Goal: Task Accomplishment & Management: Complete application form

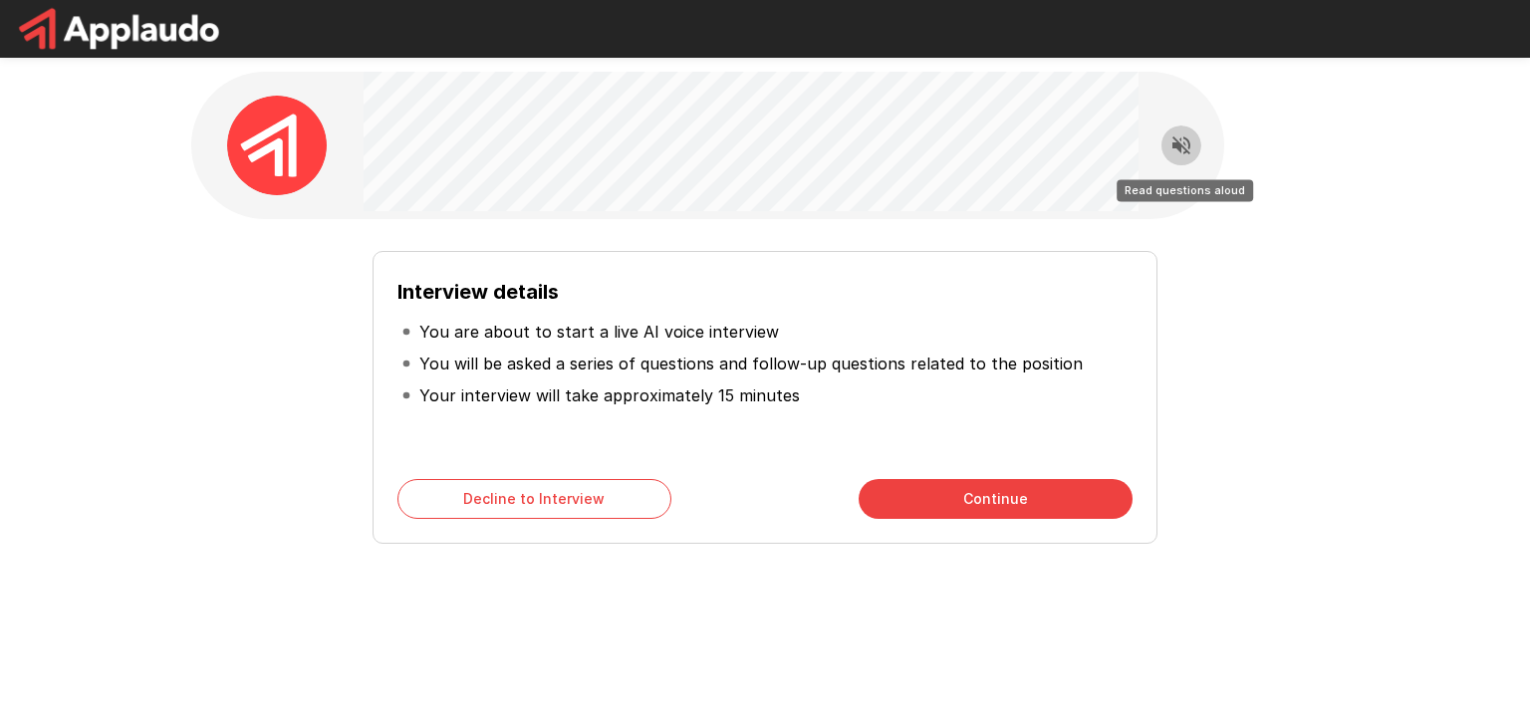
click at [1182, 135] on icon "Read questions aloud" at bounding box center [1181, 145] width 24 height 24
click at [1208, 222] on div "Interview details You are about to start a live AI voice interview You will be …" at bounding box center [765, 385] width 1148 height 333
click at [927, 491] on button "Continue" at bounding box center [996, 499] width 274 height 40
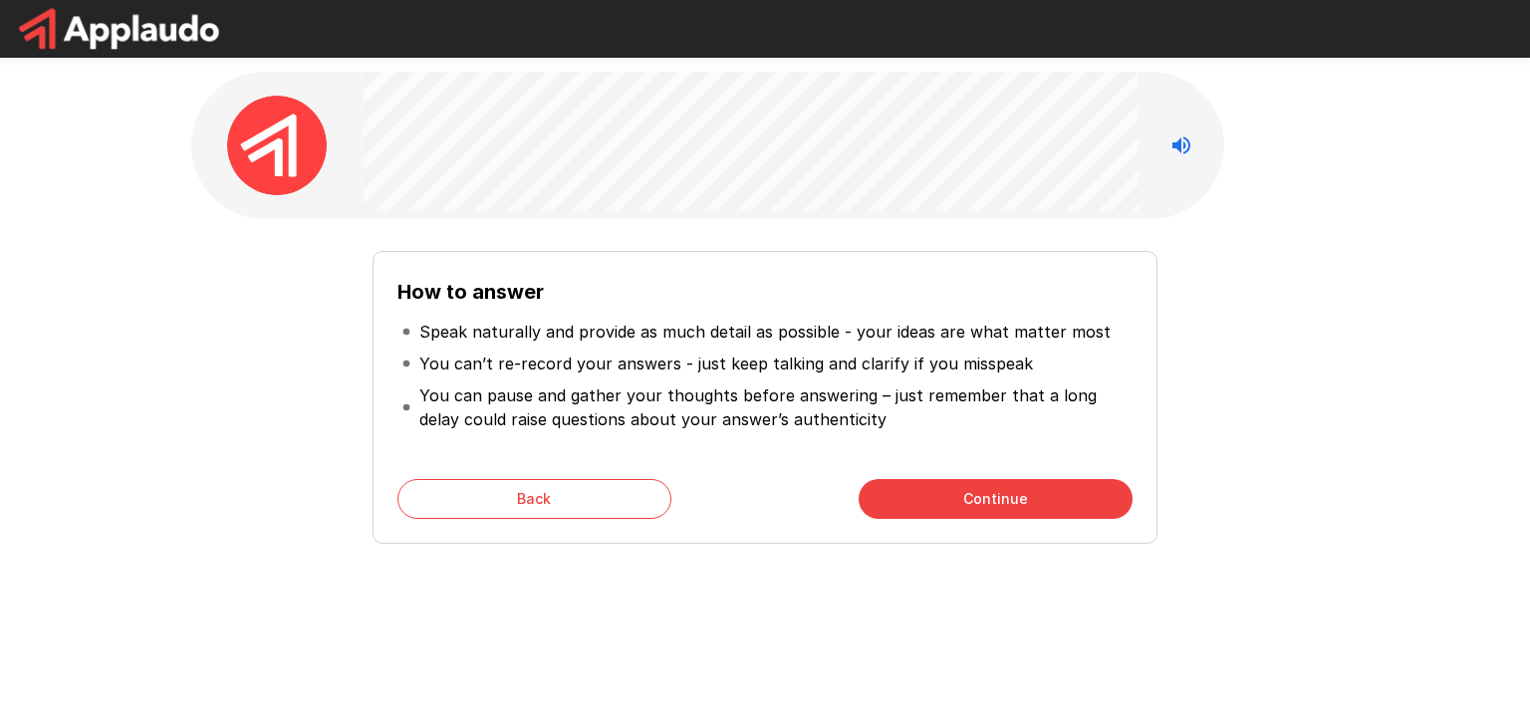
click at [971, 499] on button "Continue" at bounding box center [996, 499] width 274 height 40
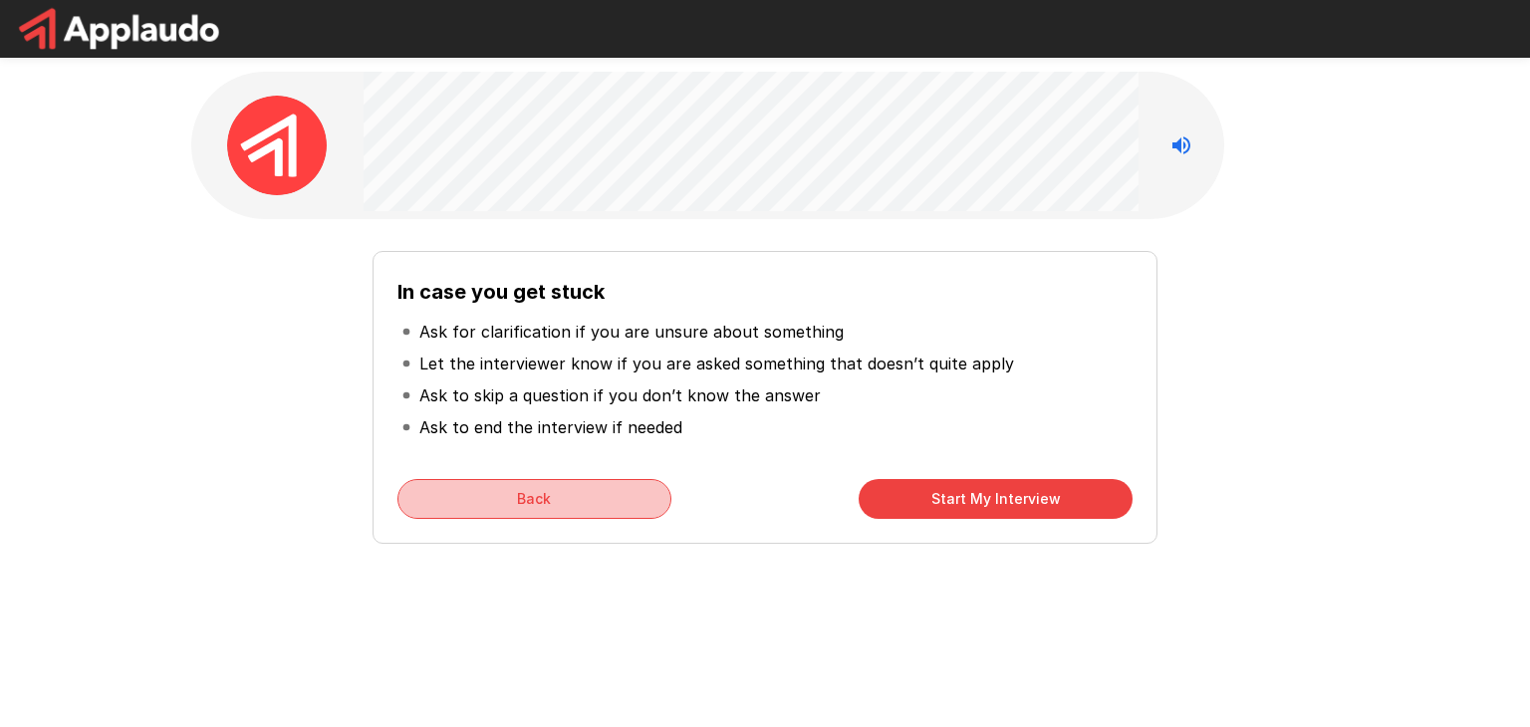
click at [599, 483] on button "Back" at bounding box center [534, 499] width 274 height 40
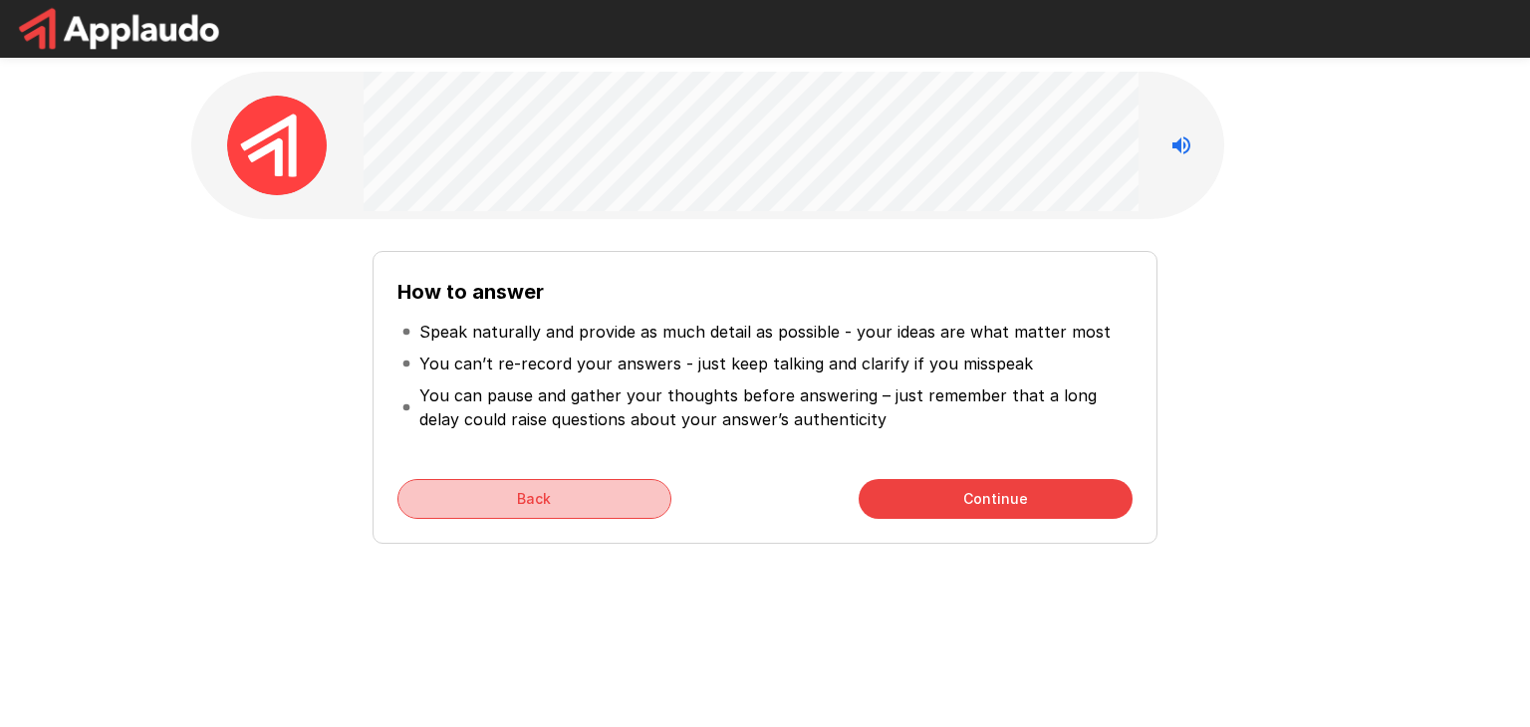
click at [599, 483] on button "Back" at bounding box center [534, 499] width 274 height 40
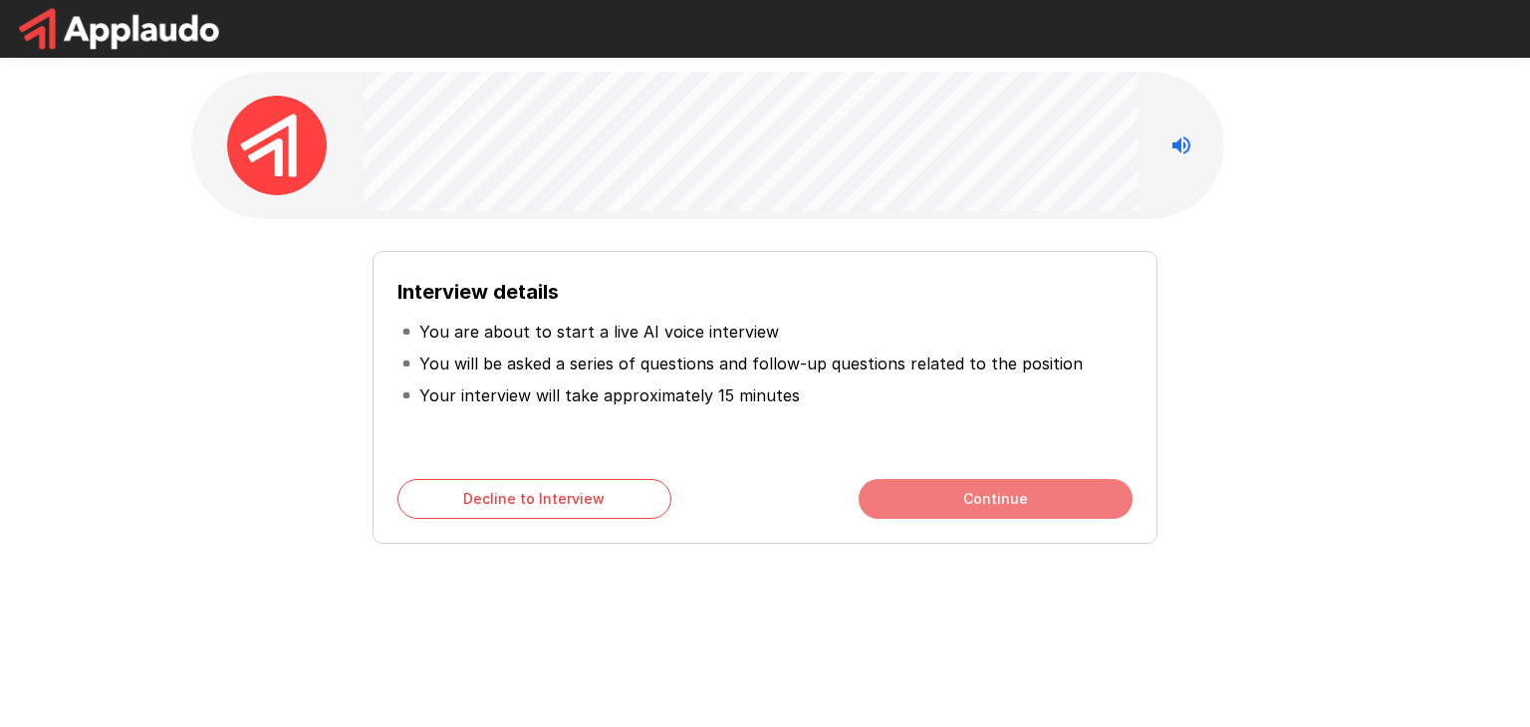
click at [904, 500] on button "Continue" at bounding box center [996, 499] width 274 height 40
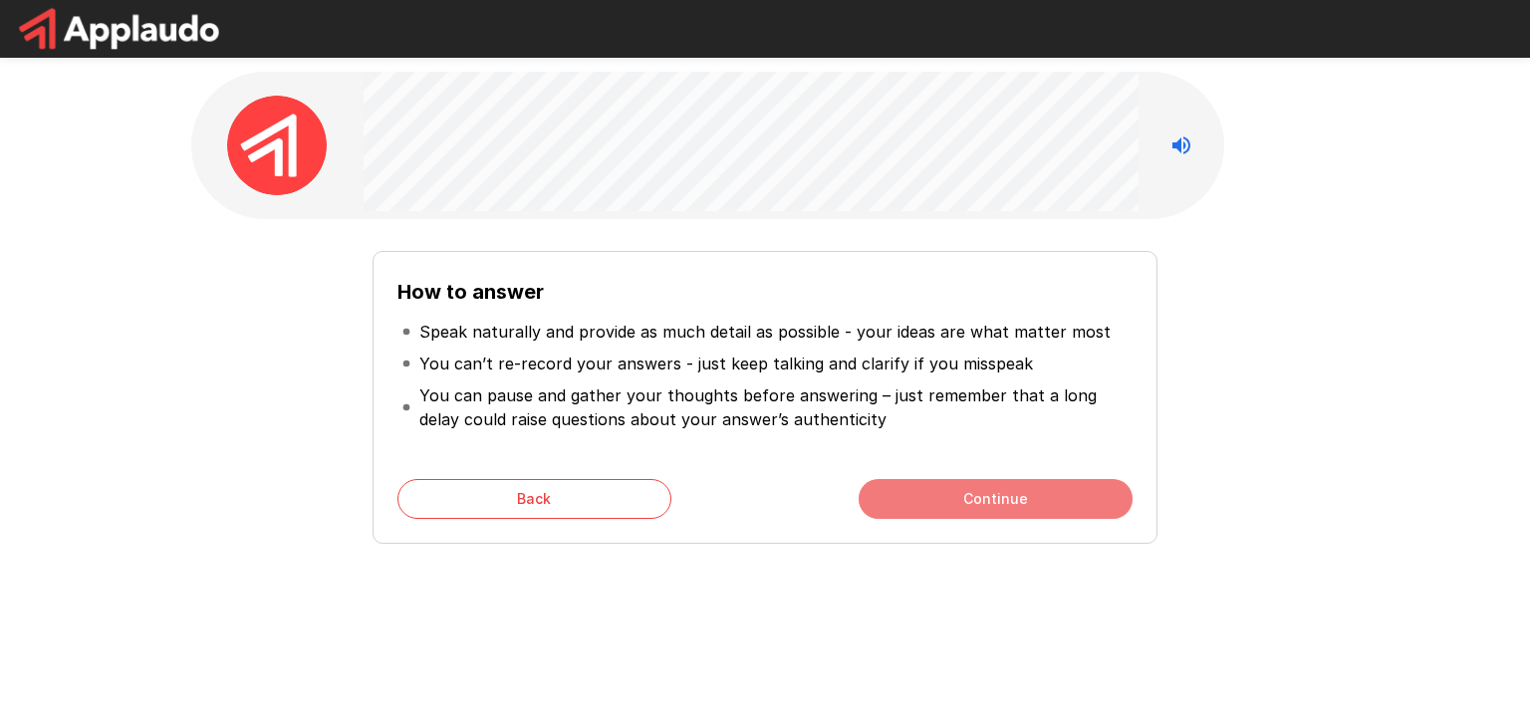
click at [904, 500] on button "Continue" at bounding box center [996, 499] width 274 height 40
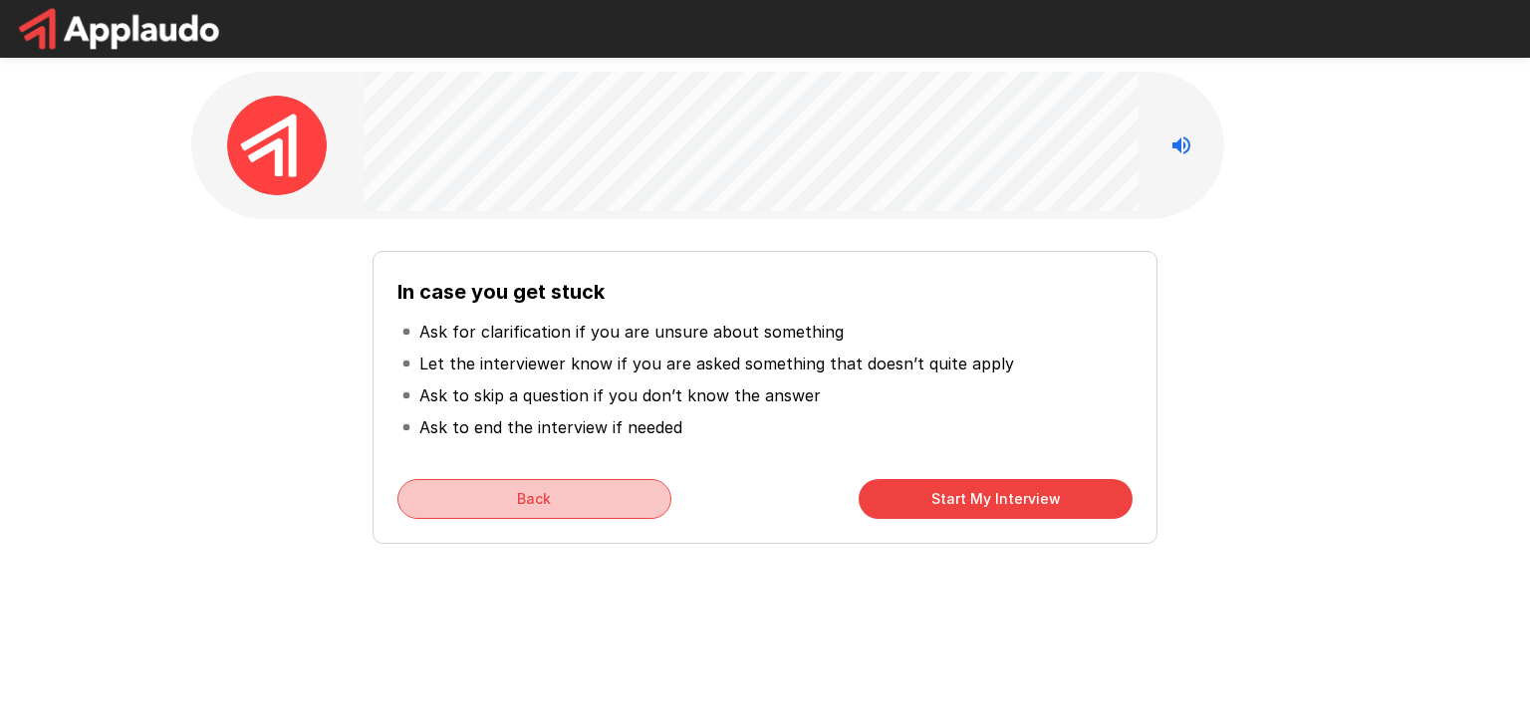
click at [544, 502] on button "Back" at bounding box center [534, 499] width 274 height 40
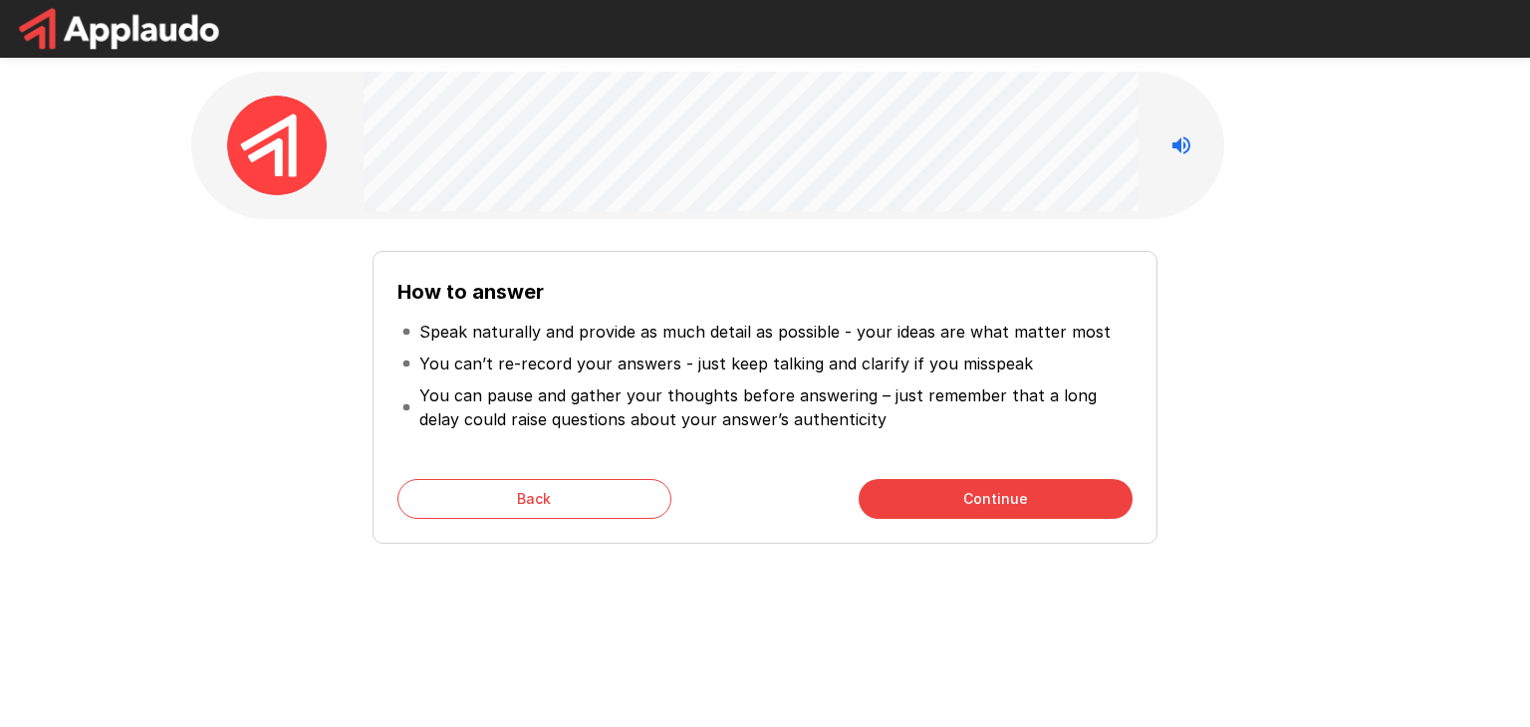
click at [544, 502] on button "Back" at bounding box center [534, 499] width 274 height 40
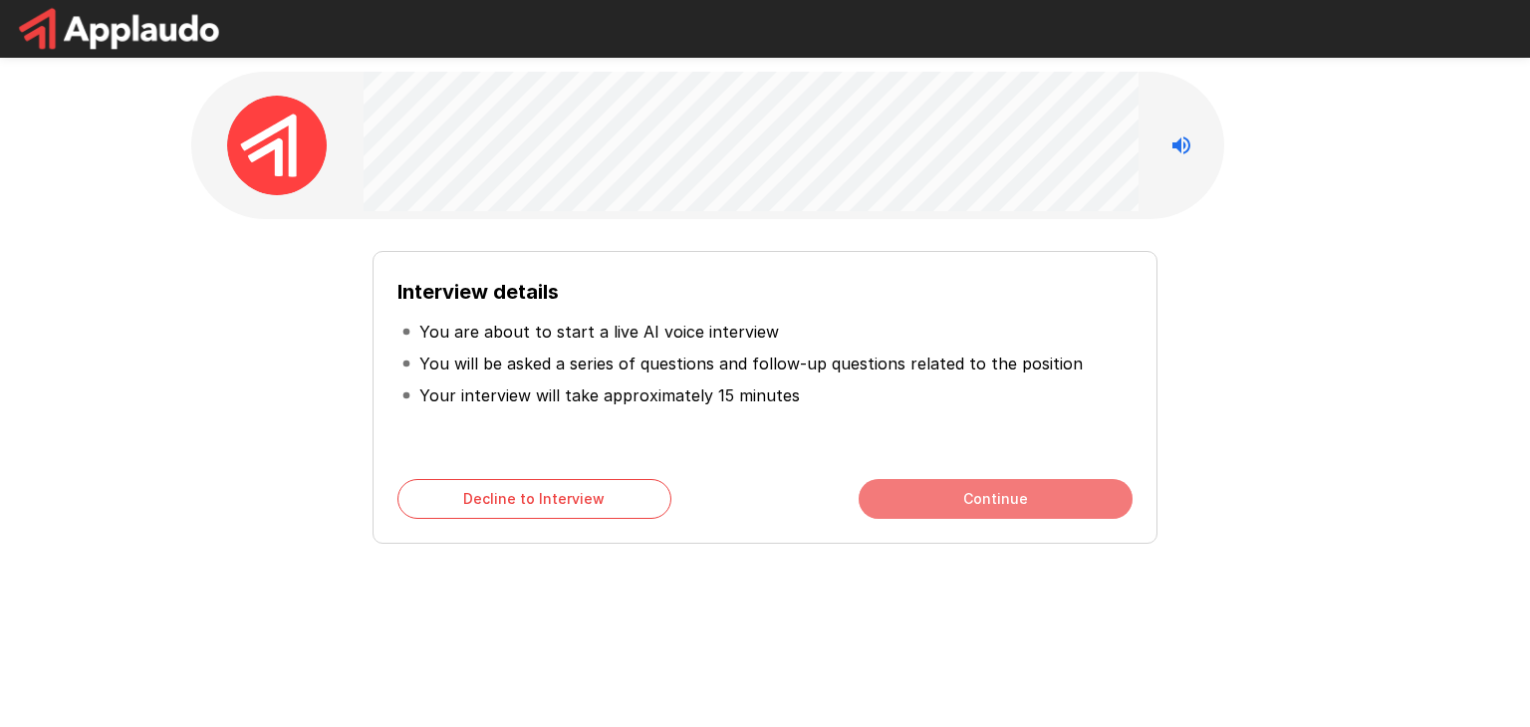
click at [936, 500] on button "Continue" at bounding box center [996, 499] width 274 height 40
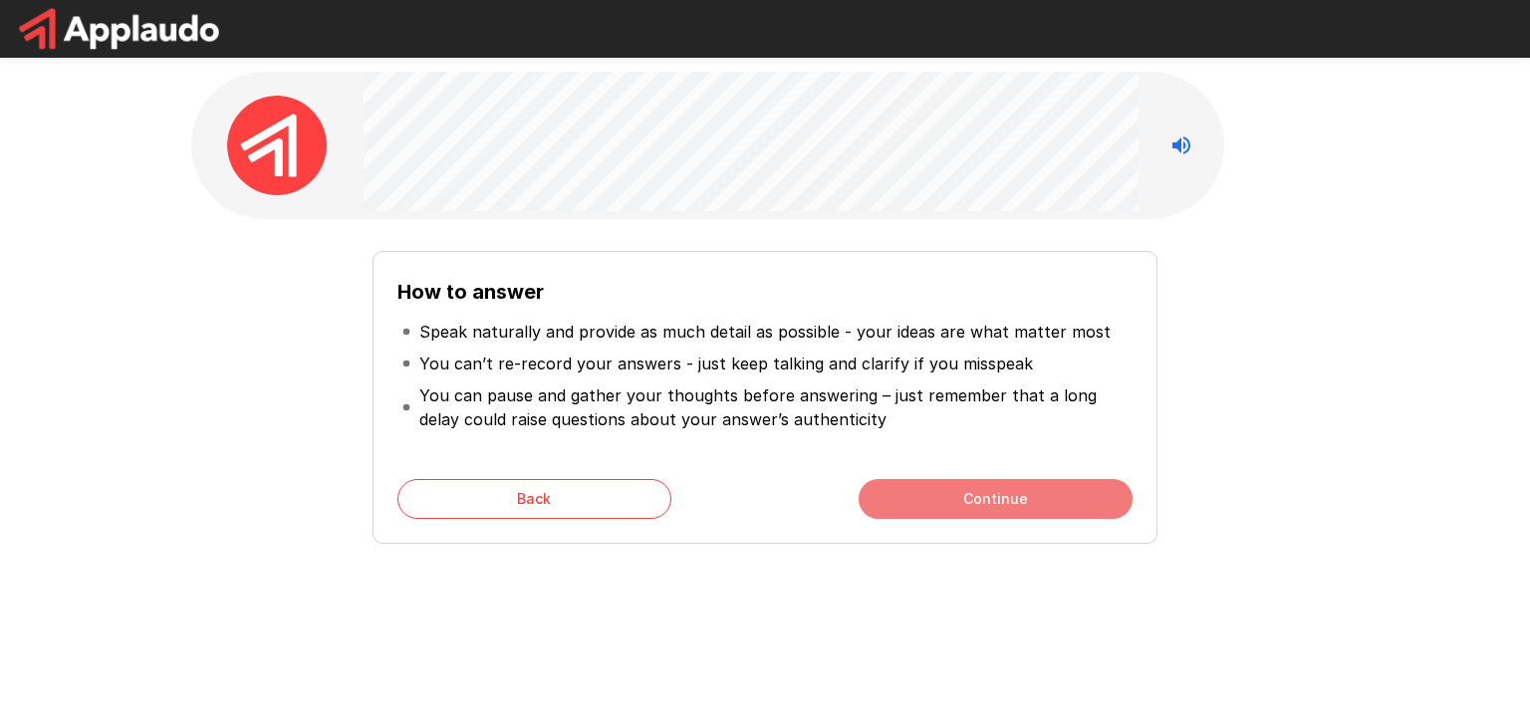
click at [936, 500] on button "Continue" at bounding box center [996, 499] width 274 height 40
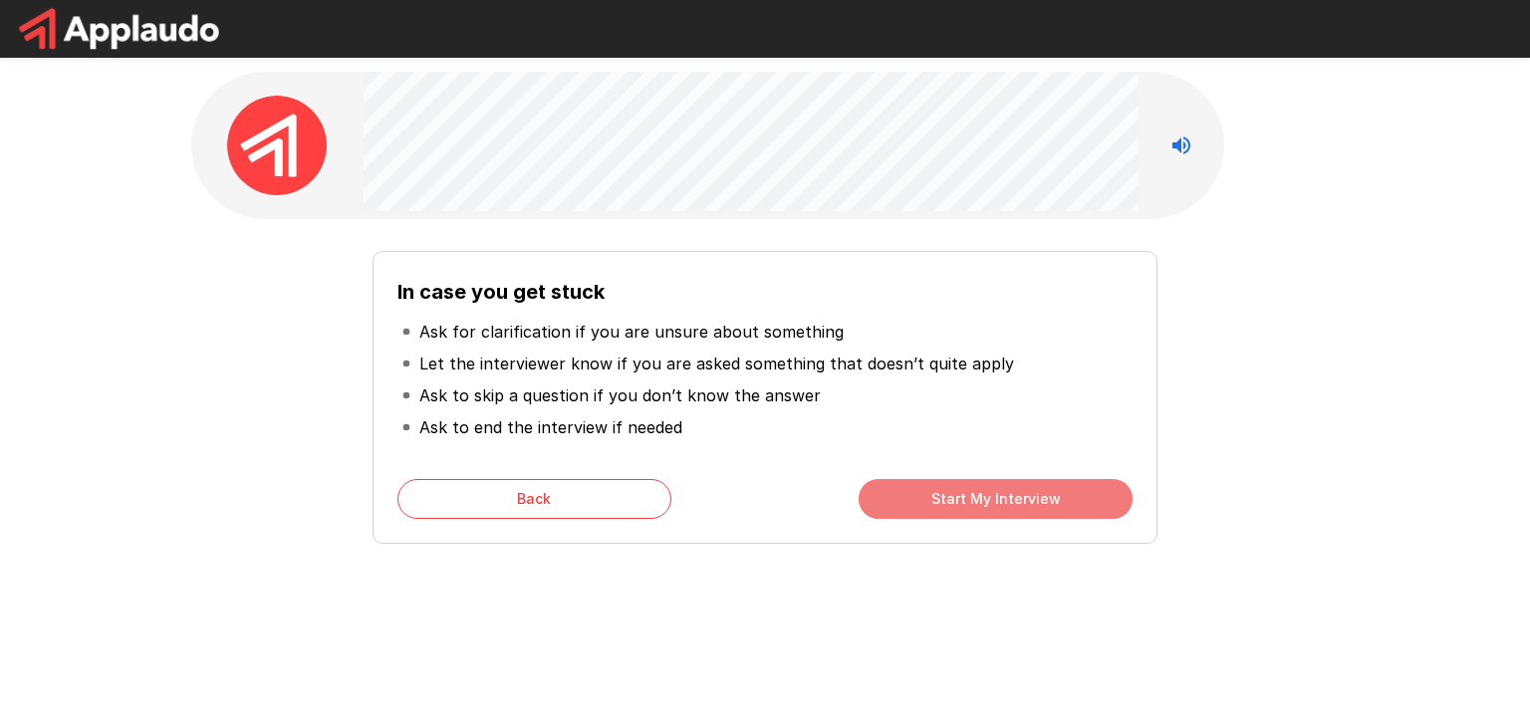
click at [936, 500] on button "Start My Interview" at bounding box center [996, 499] width 274 height 40
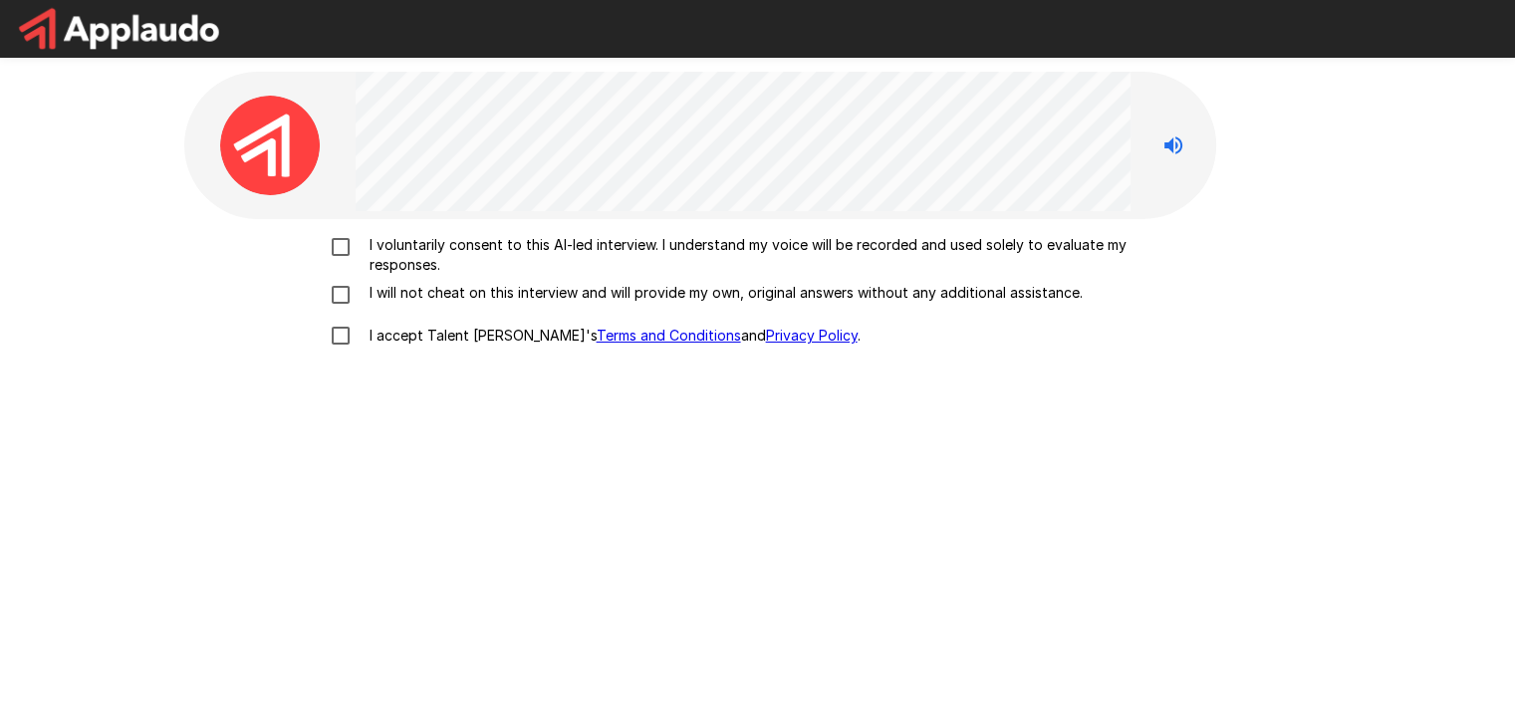
click at [641, 262] on p "I voluntarily consent to this AI-led interview. I understand my voice will be r…" at bounding box center [779, 255] width 835 height 40
click at [636, 295] on p "I will not cheat on this interview and will provide my own, original answers wi…" at bounding box center [722, 293] width 721 height 20
click at [453, 341] on p "I accept Talent Llama's Terms and Conditions and Privacy Policy ." at bounding box center [611, 336] width 499 height 20
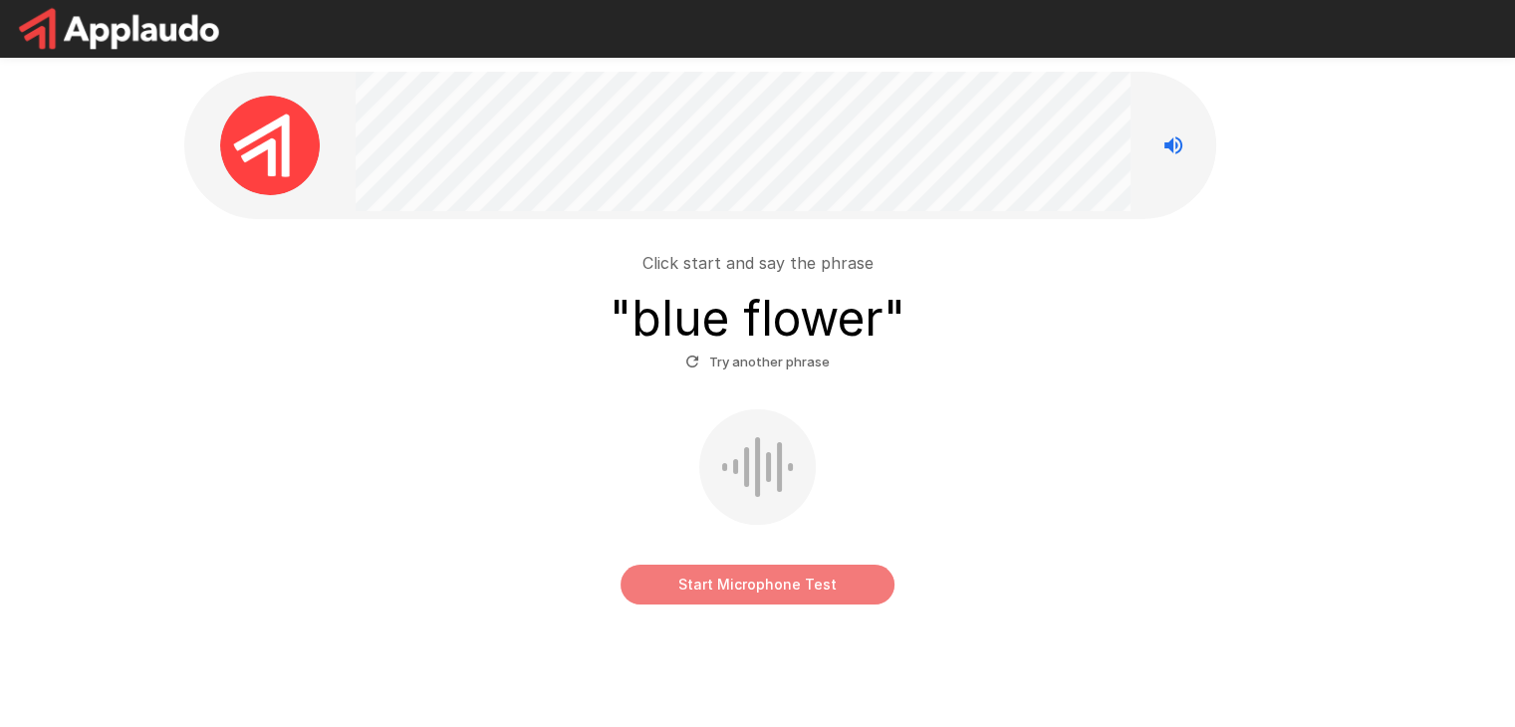
click at [749, 580] on button "Start Microphone Test" at bounding box center [758, 585] width 274 height 40
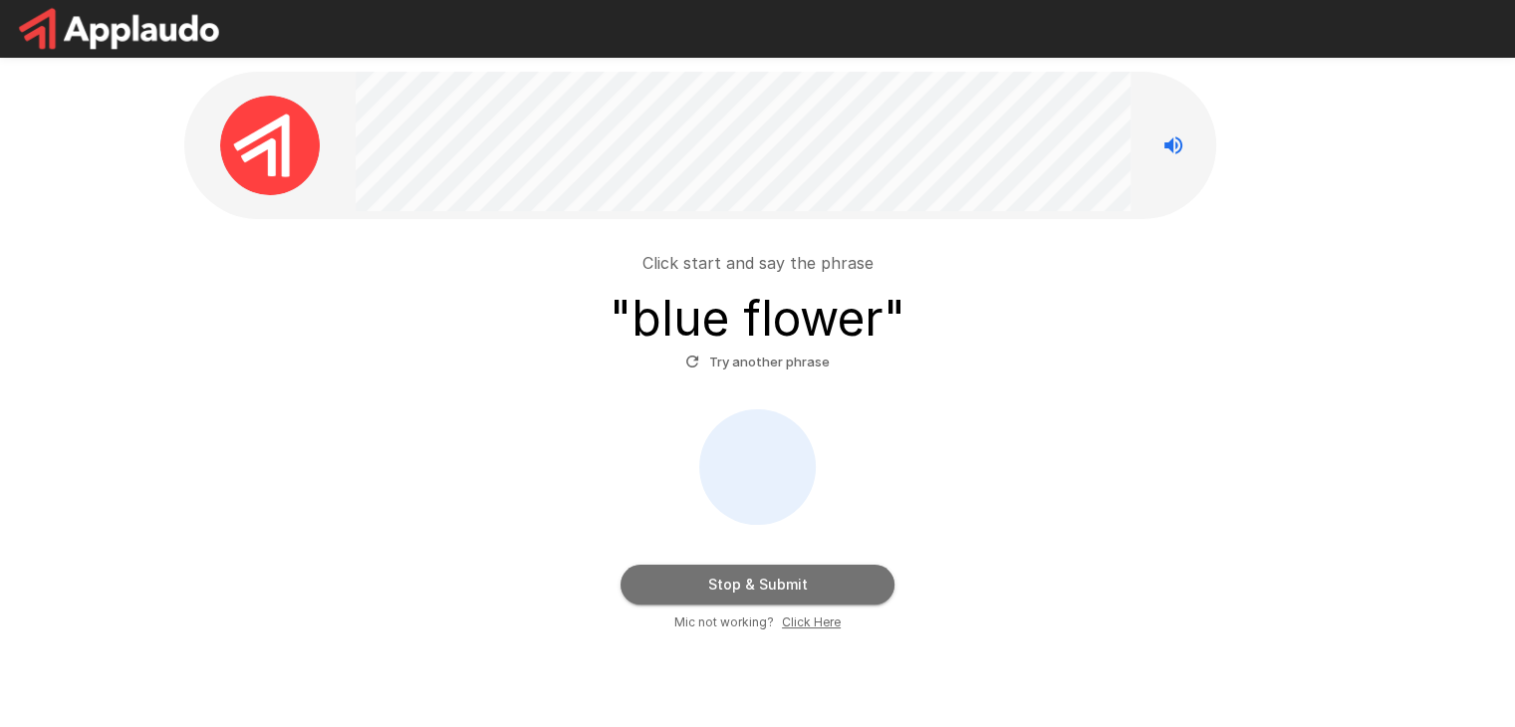
click at [688, 574] on button "Stop & Submit" at bounding box center [758, 585] width 274 height 40
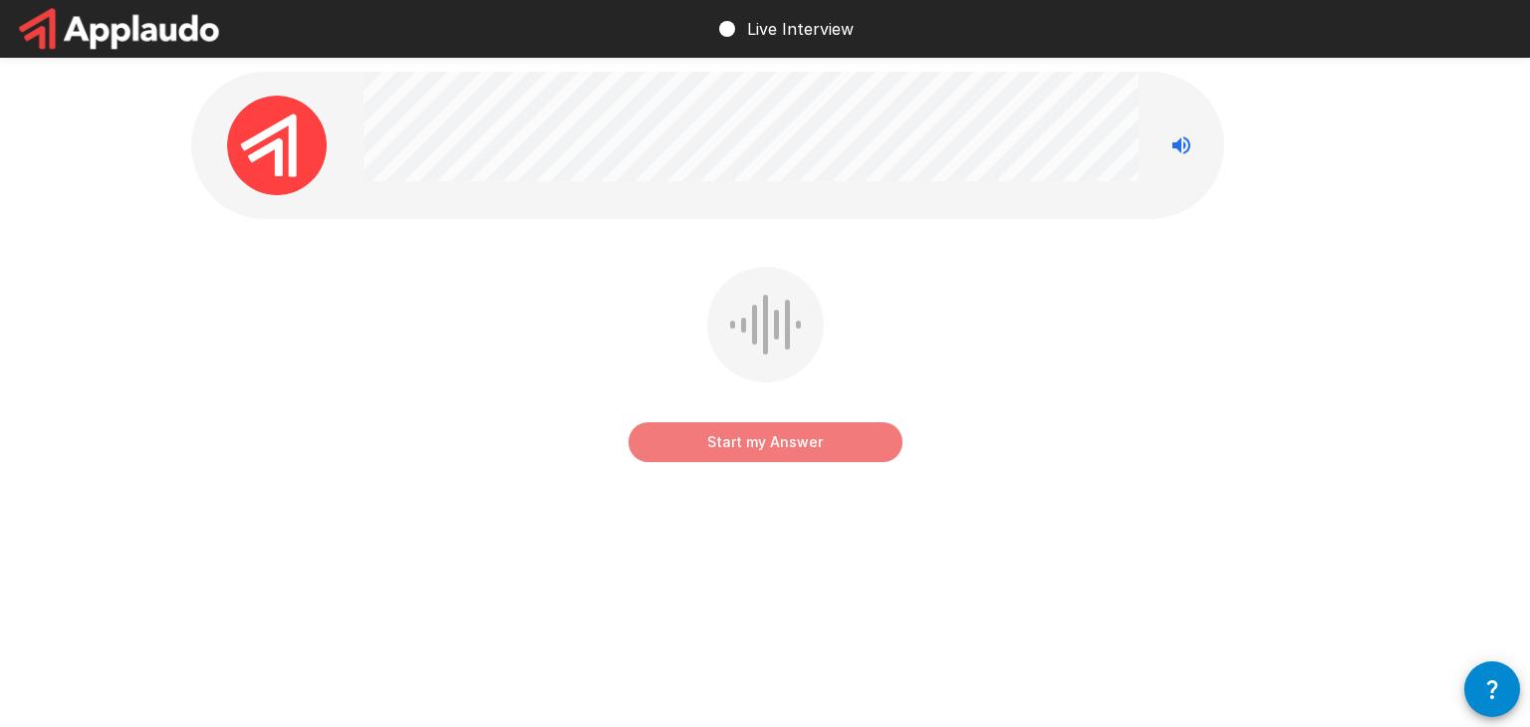
click at [741, 444] on button "Start my Answer" at bounding box center [766, 442] width 274 height 40
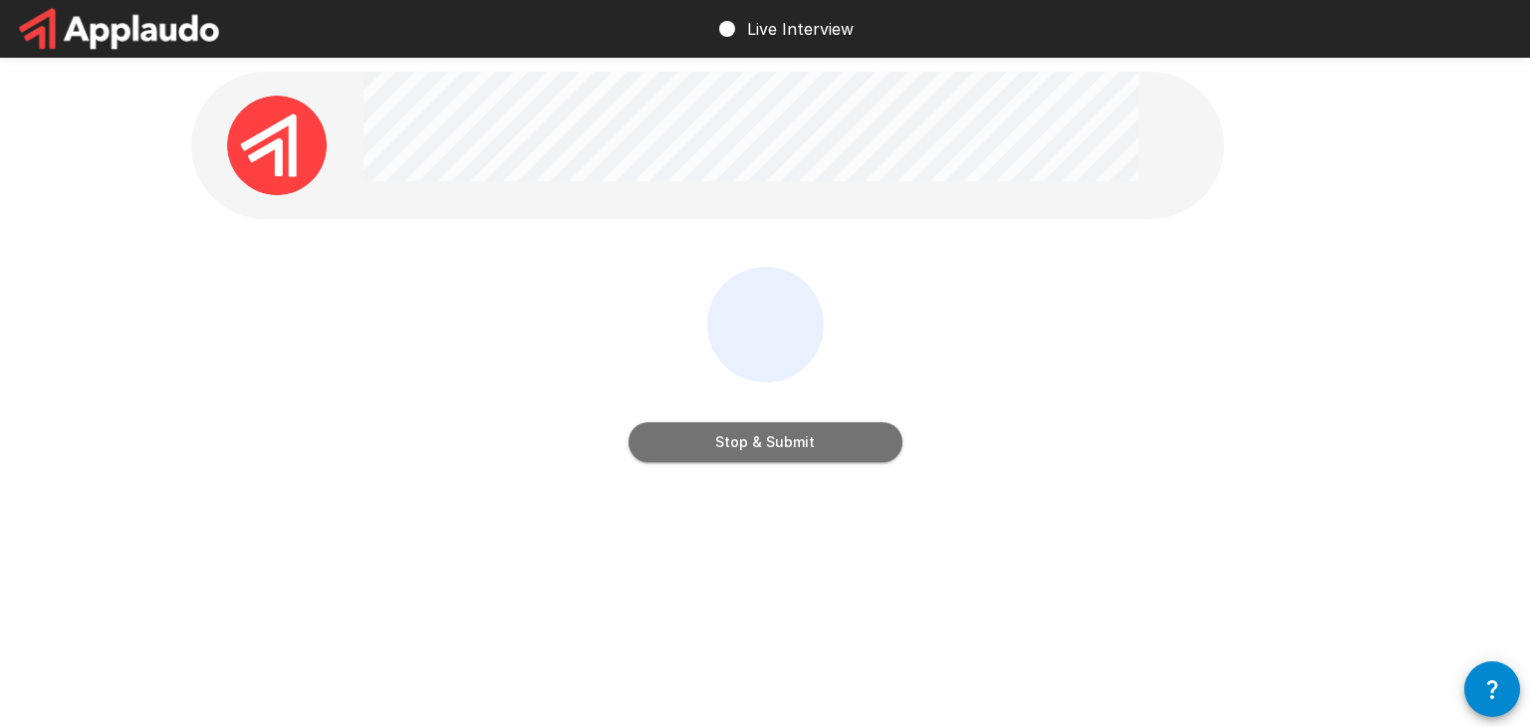
click at [747, 452] on button "Stop & Submit" at bounding box center [766, 442] width 274 height 40
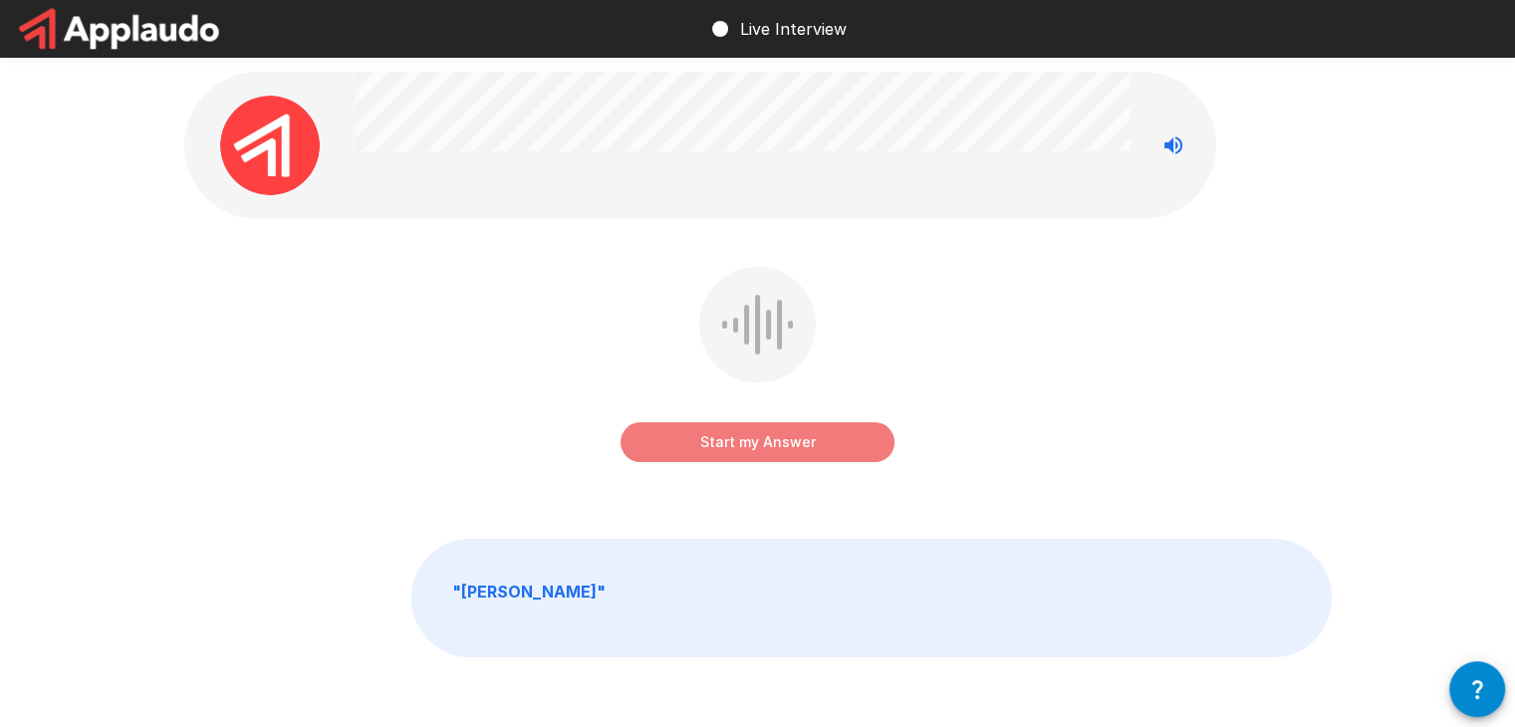
click at [741, 455] on button "Start my Answer" at bounding box center [758, 442] width 274 height 40
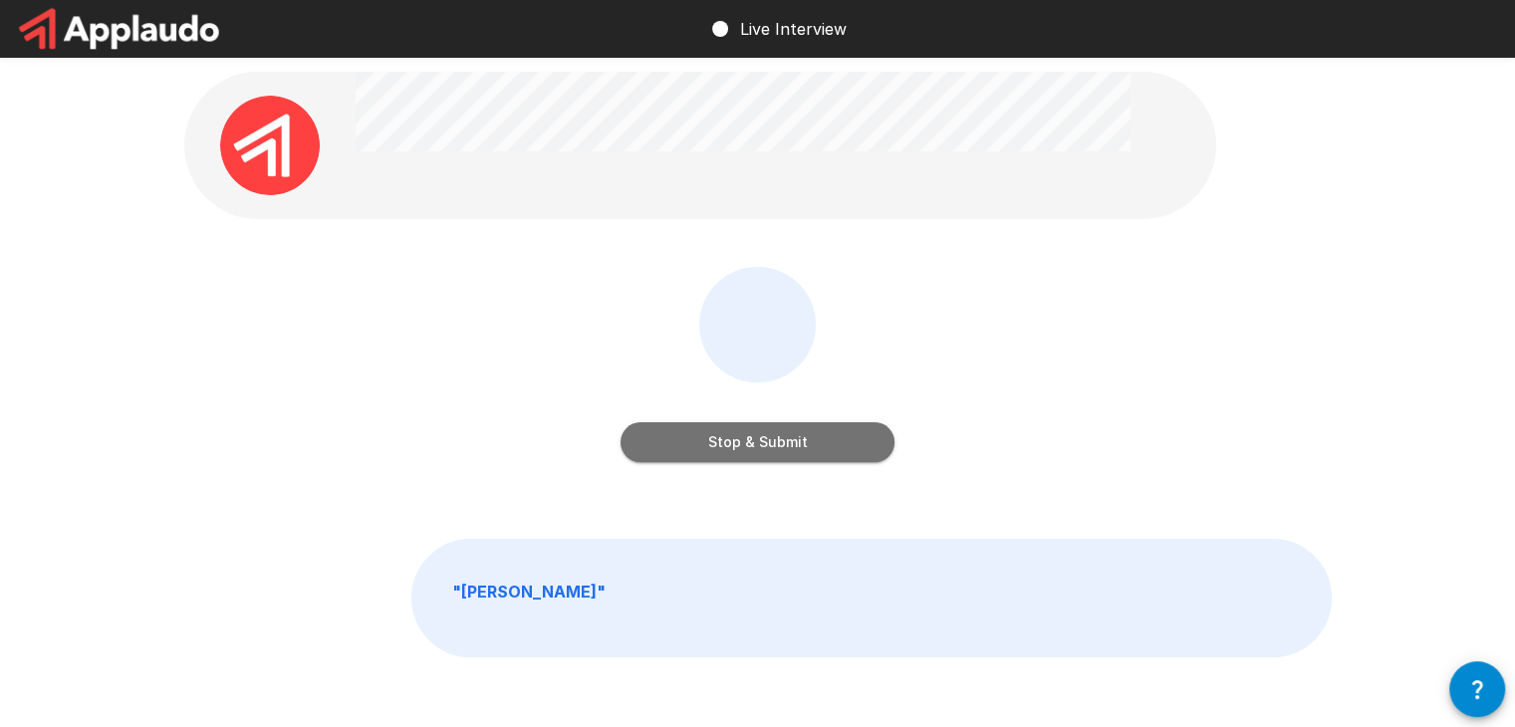
click at [742, 439] on button "Stop & Submit" at bounding box center [758, 442] width 274 height 40
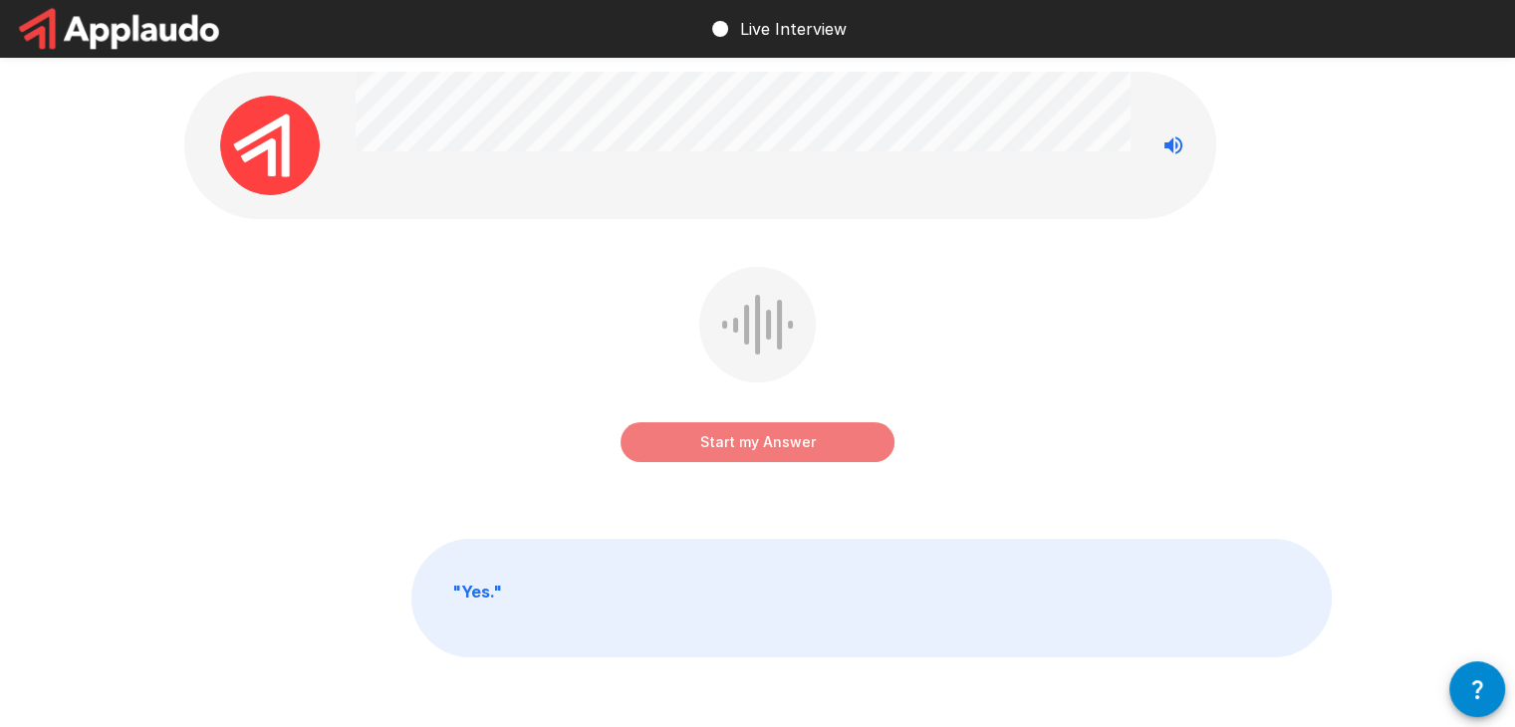
click at [738, 447] on button "Start my Answer" at bounding box center [758, 442] width 274 height 40
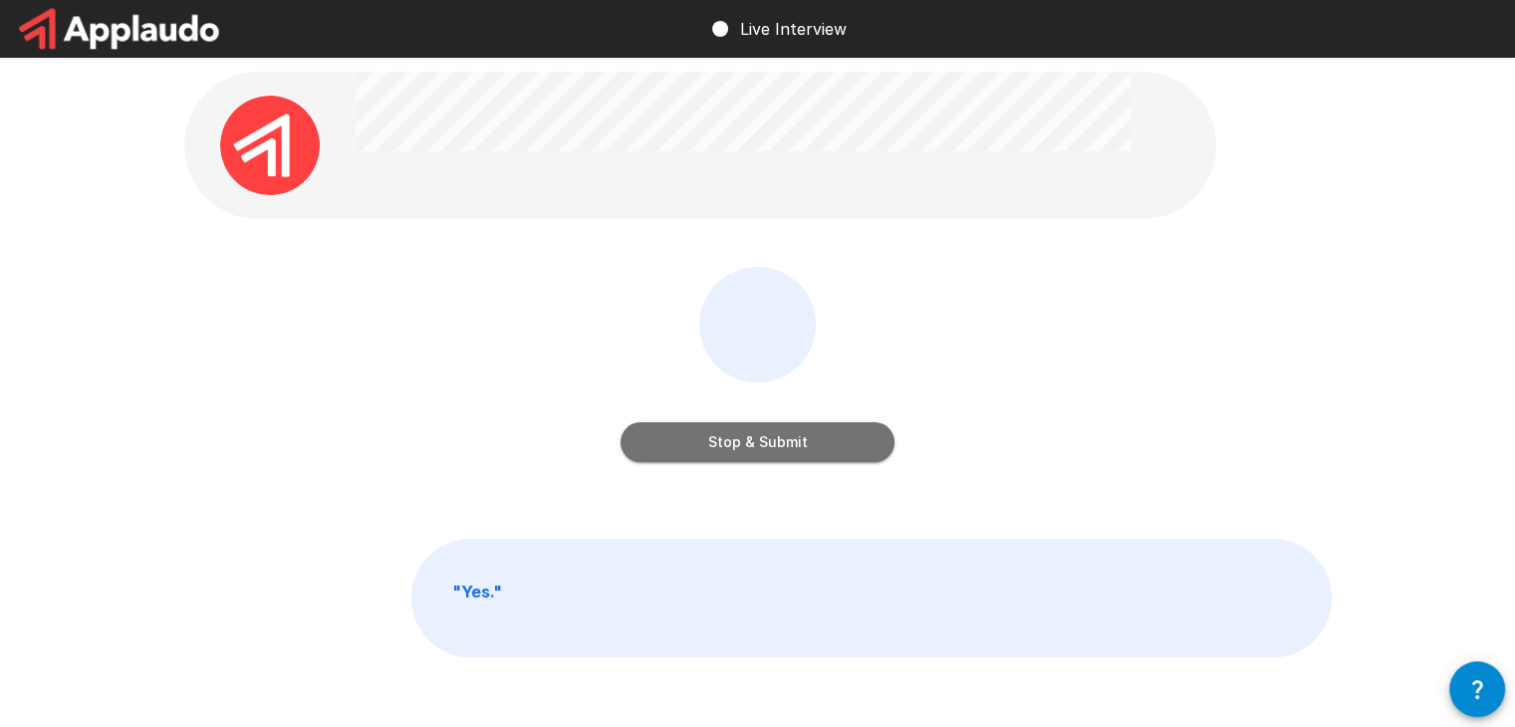
click at [742, 447] on button "Stop & Submit" at bounding box center [758, 442] width 274 height 40
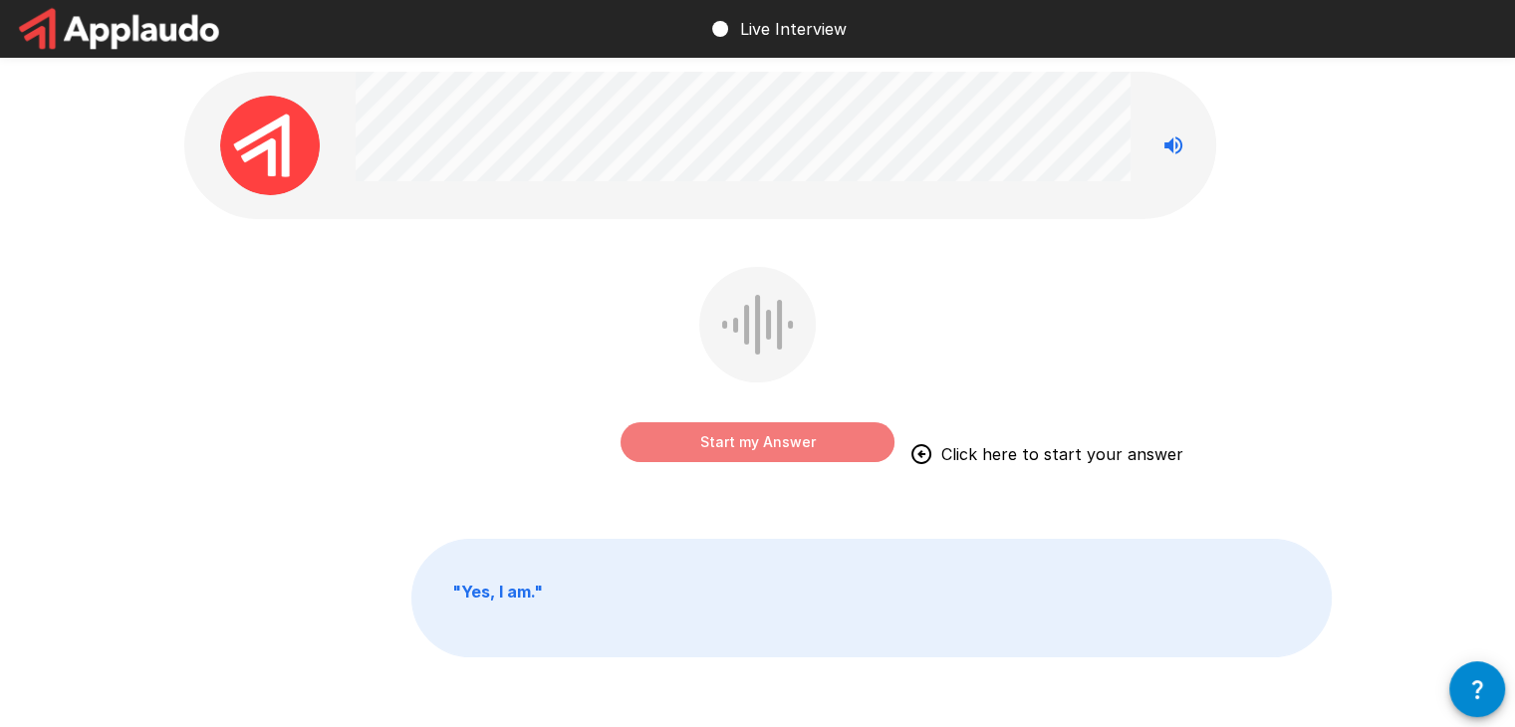
click at [737, 447] on button "Start my Answer" at bounding box center [758, 442] width 274 height 40
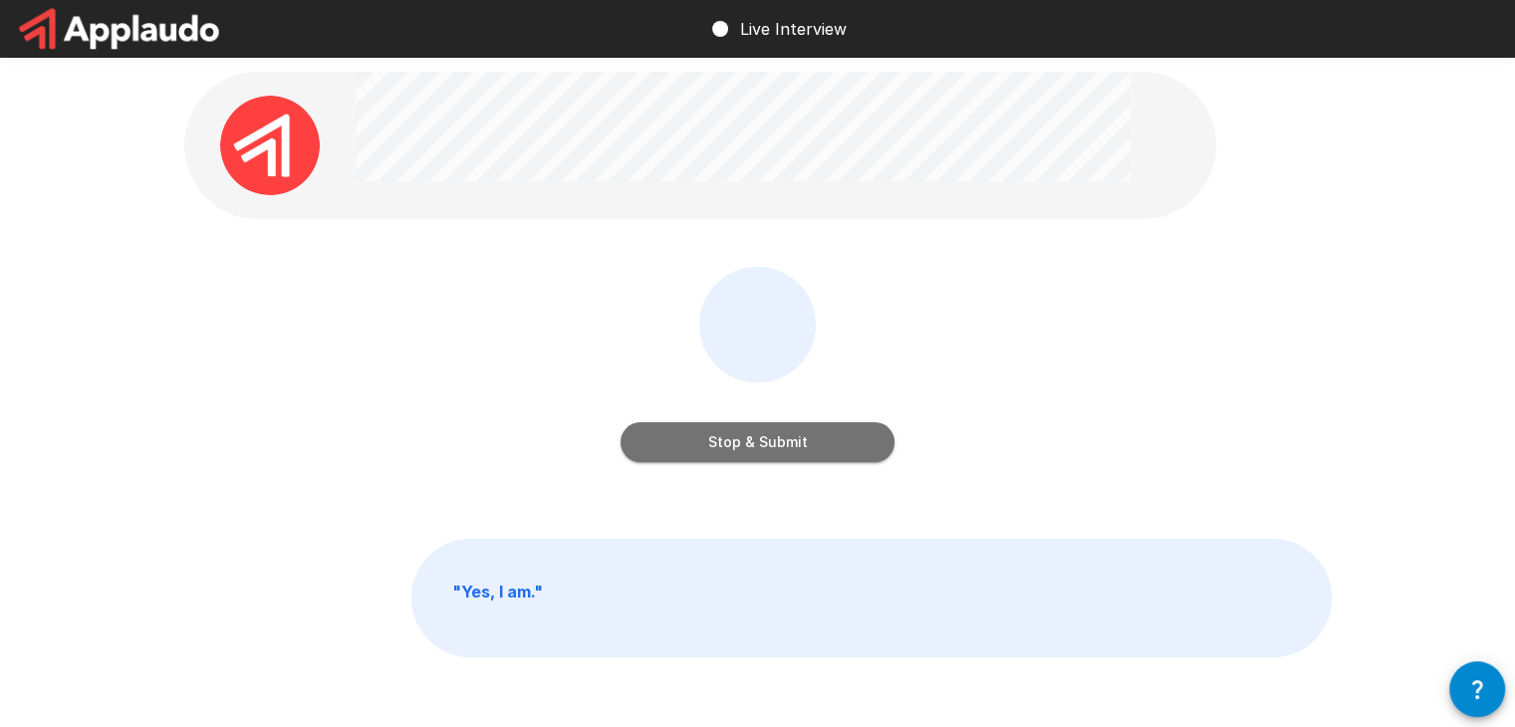
click at [757, 435] on button "Stop & Submit" at bounding box center [758, 442] width 274 height 40
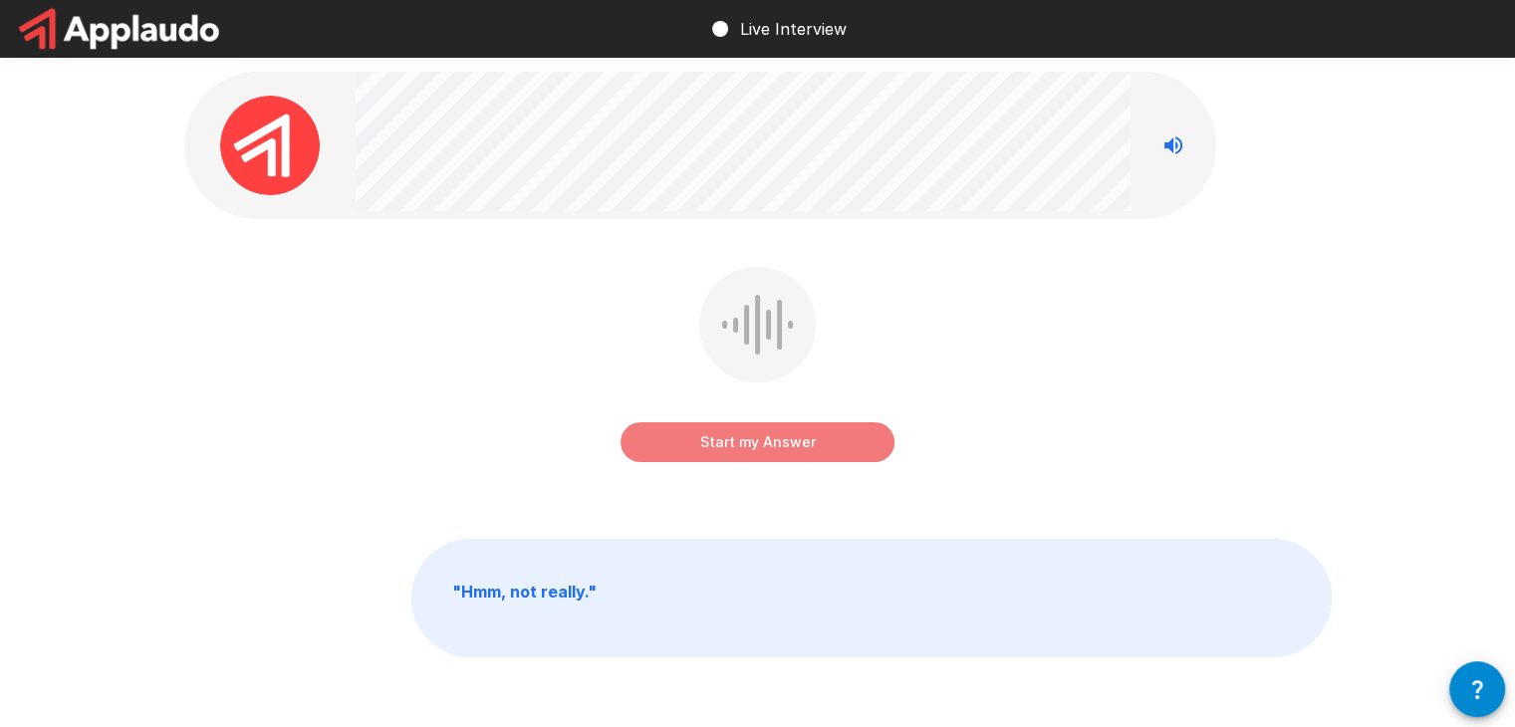
click at [757, 434] on button "Start my Answer" at bounding box center [758, 442] width 274 height 40
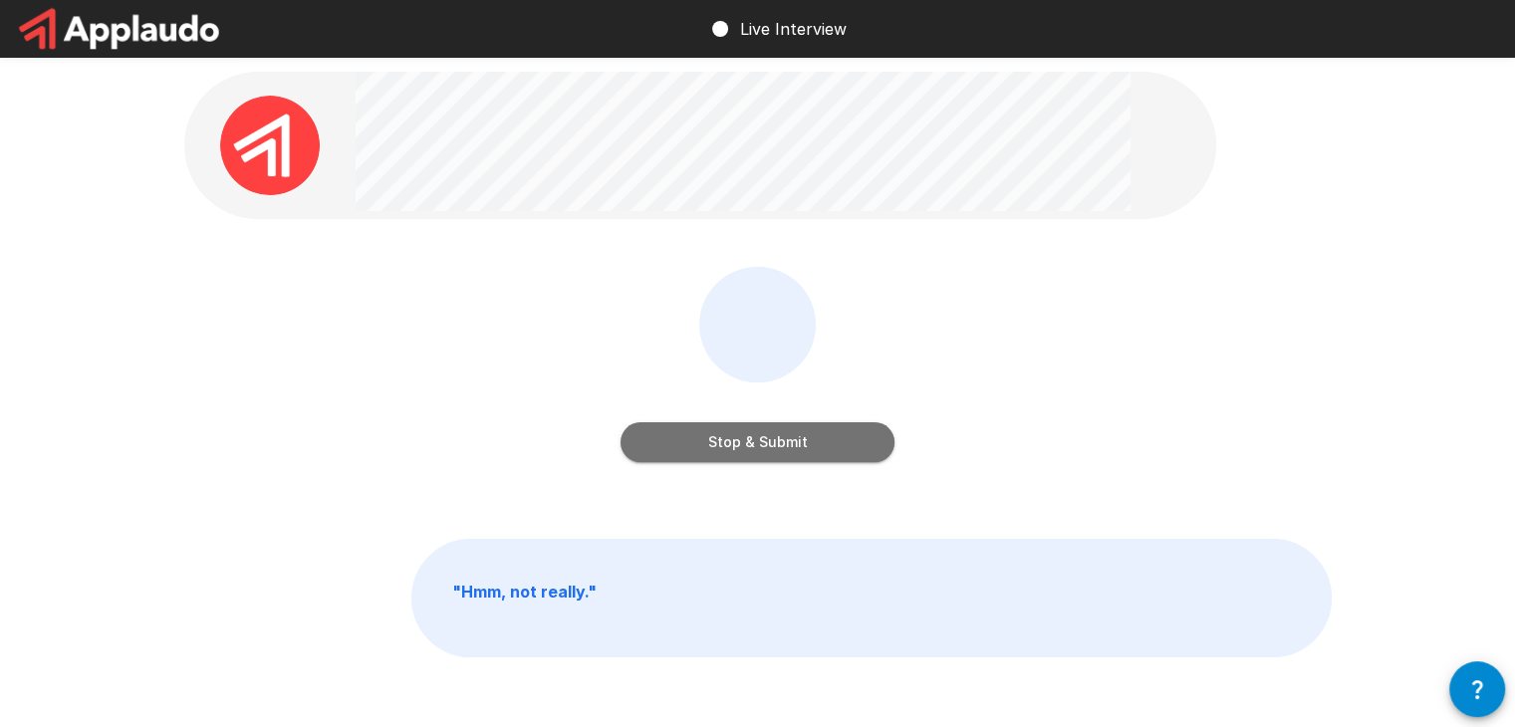
click at [735, 445] on button "Stop & Submit" at bounding box center [758, 442] width 274 height 40
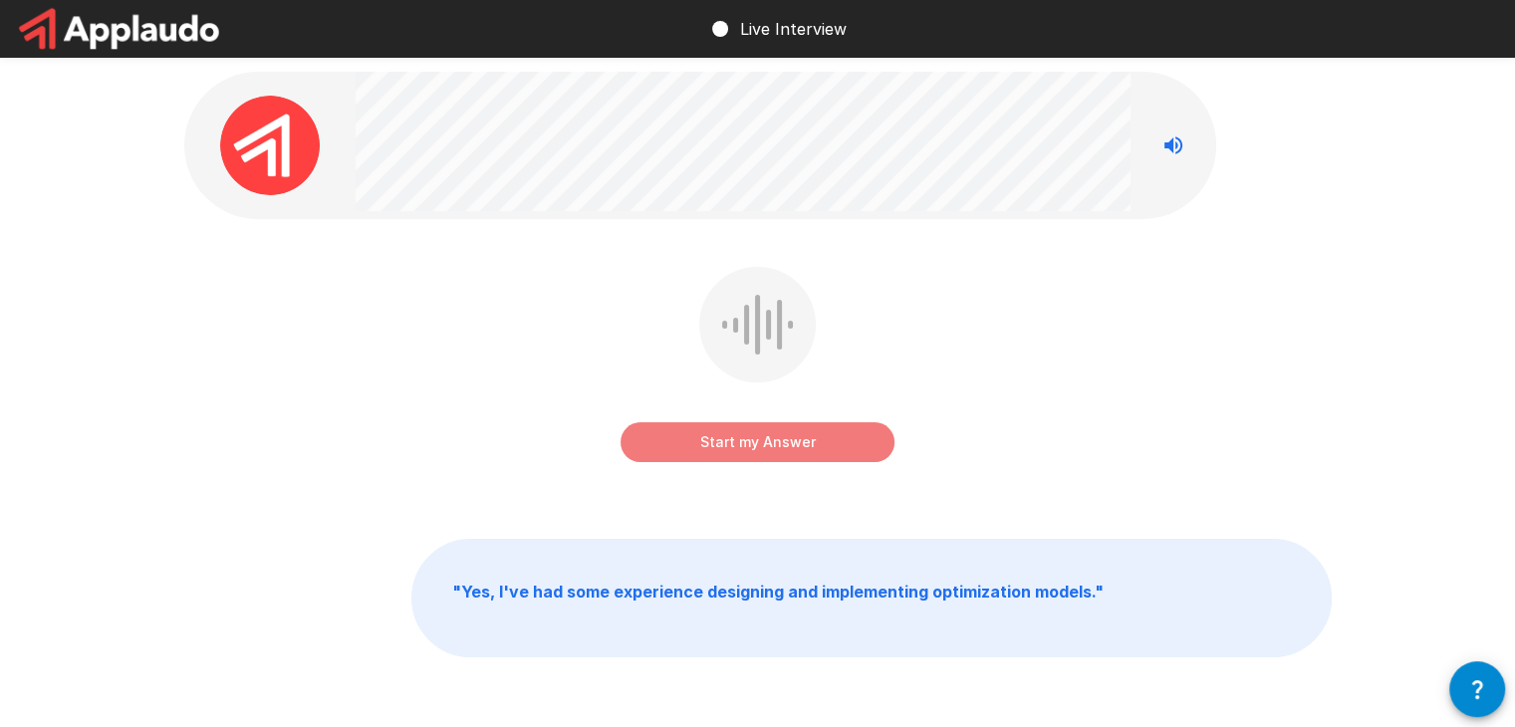
click at [732, 456] on button "Start my Answer" at bounding box center [758, 442] width 274 height 40
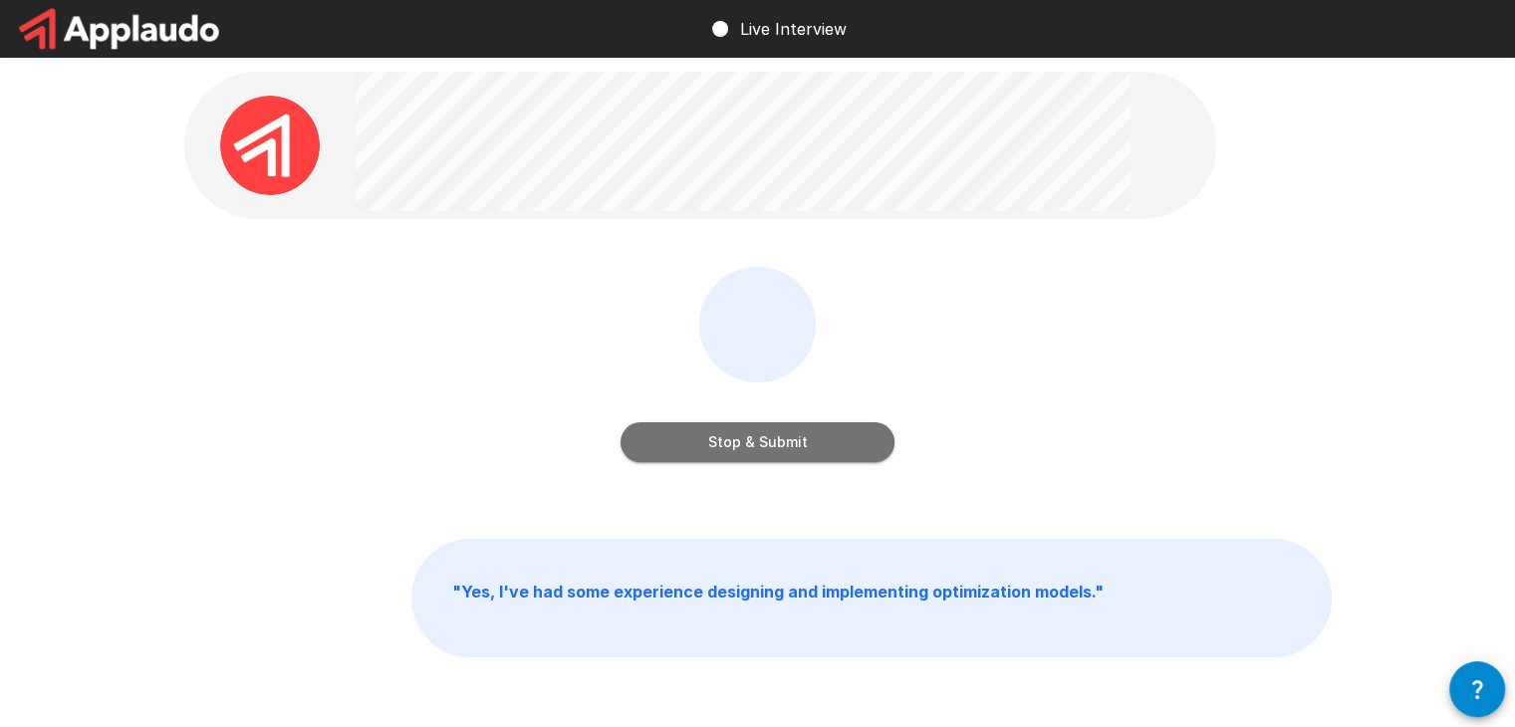
click at [730, 450] on button "Stop & Submit" at bounding box center [758, 442] width 274 height 40
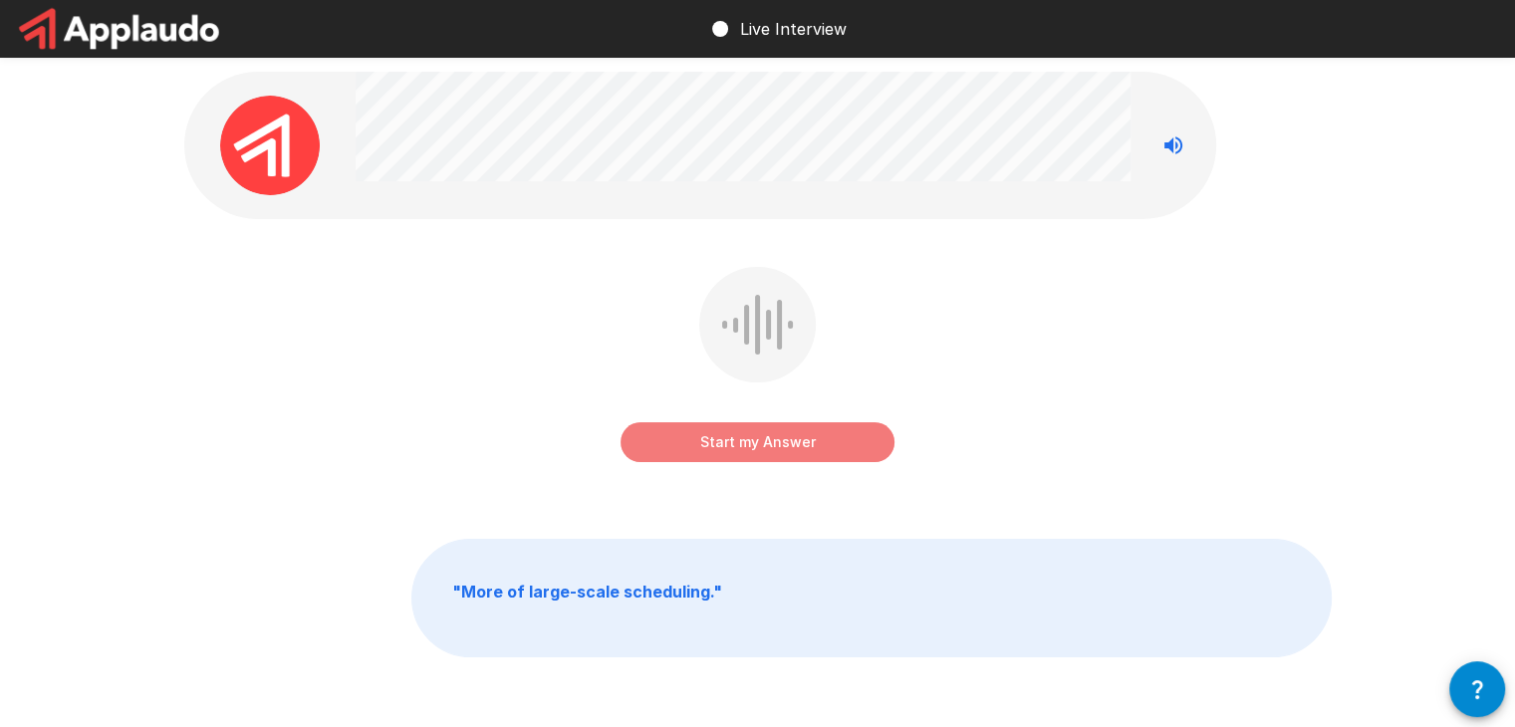
click at [735, 444] on button "Start my Answer" at bounding box center [758, 442] width 274 height 40
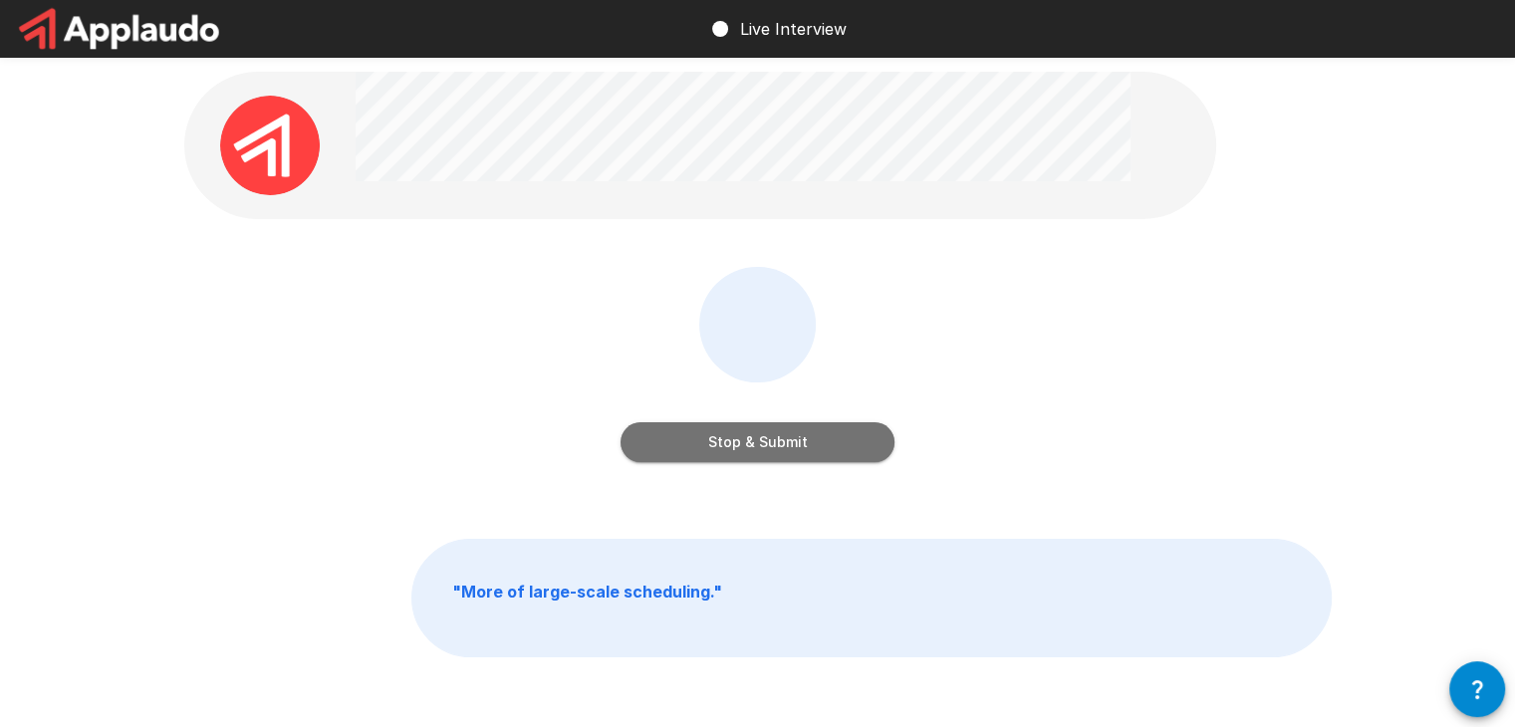
click at [749, 442] on button "Stop & Submit" at bounding box center [758, 442] width 274 height 40
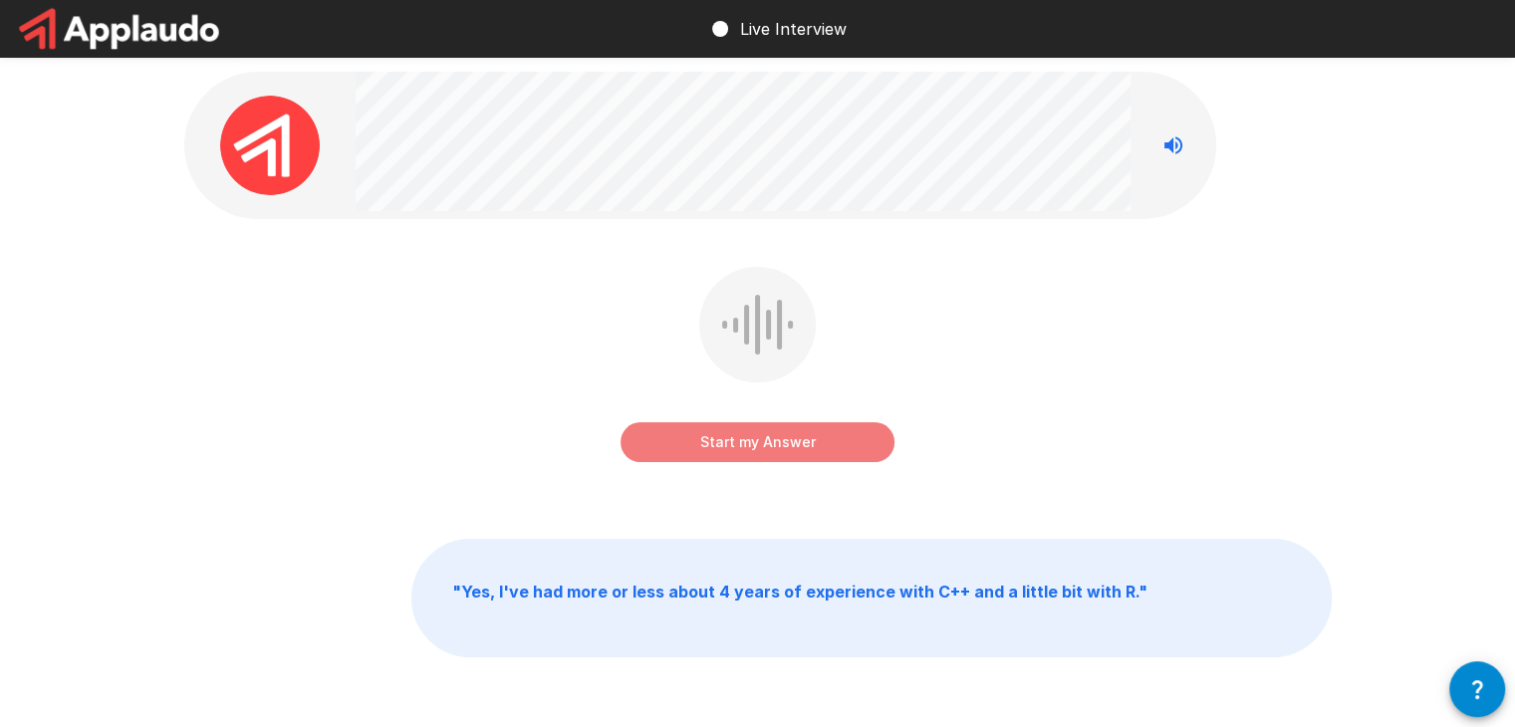
click at [764, 448] on button "Start my Answer" at bounding box center [758, 442] width 274 height 40
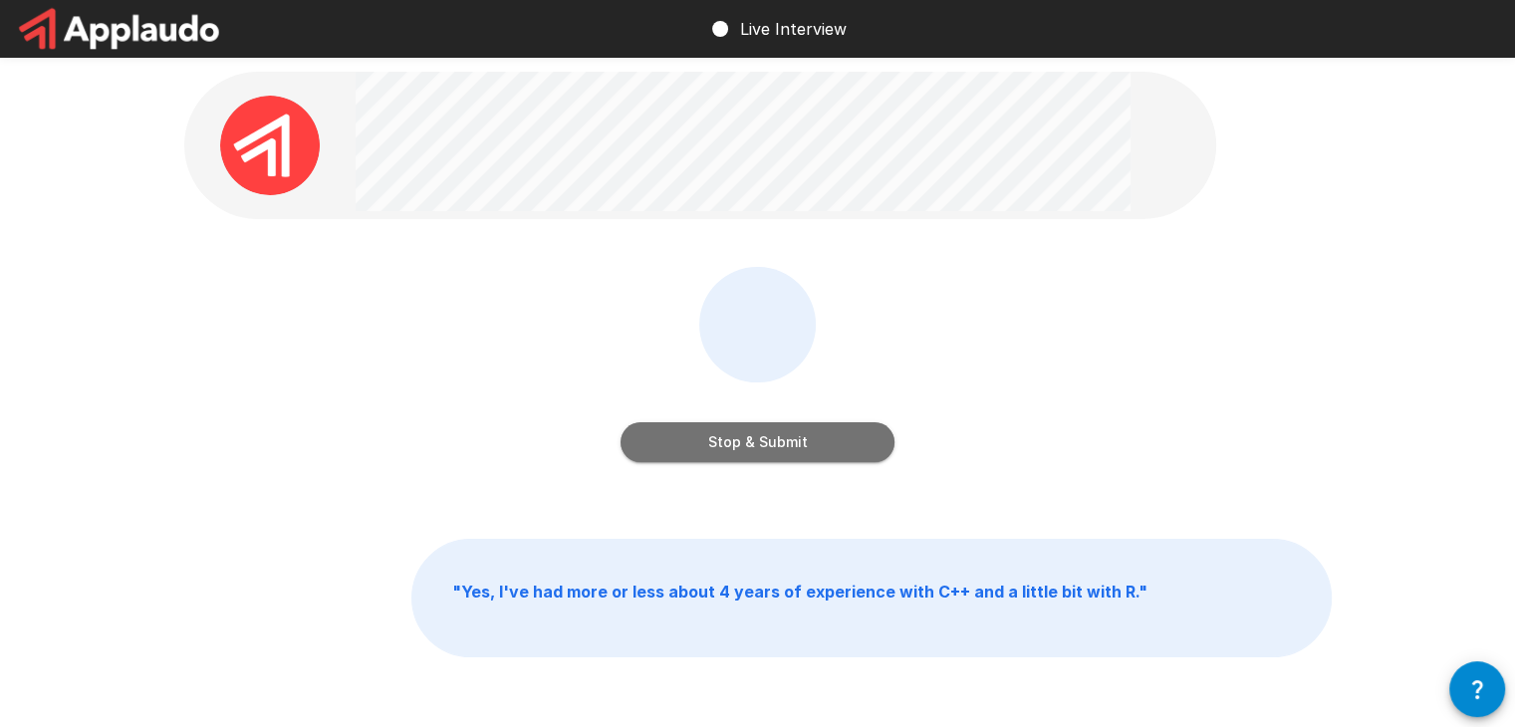
click at [781, 433] on button "Stop & Submit" at bounding box center [758, 442] width 274 height 40
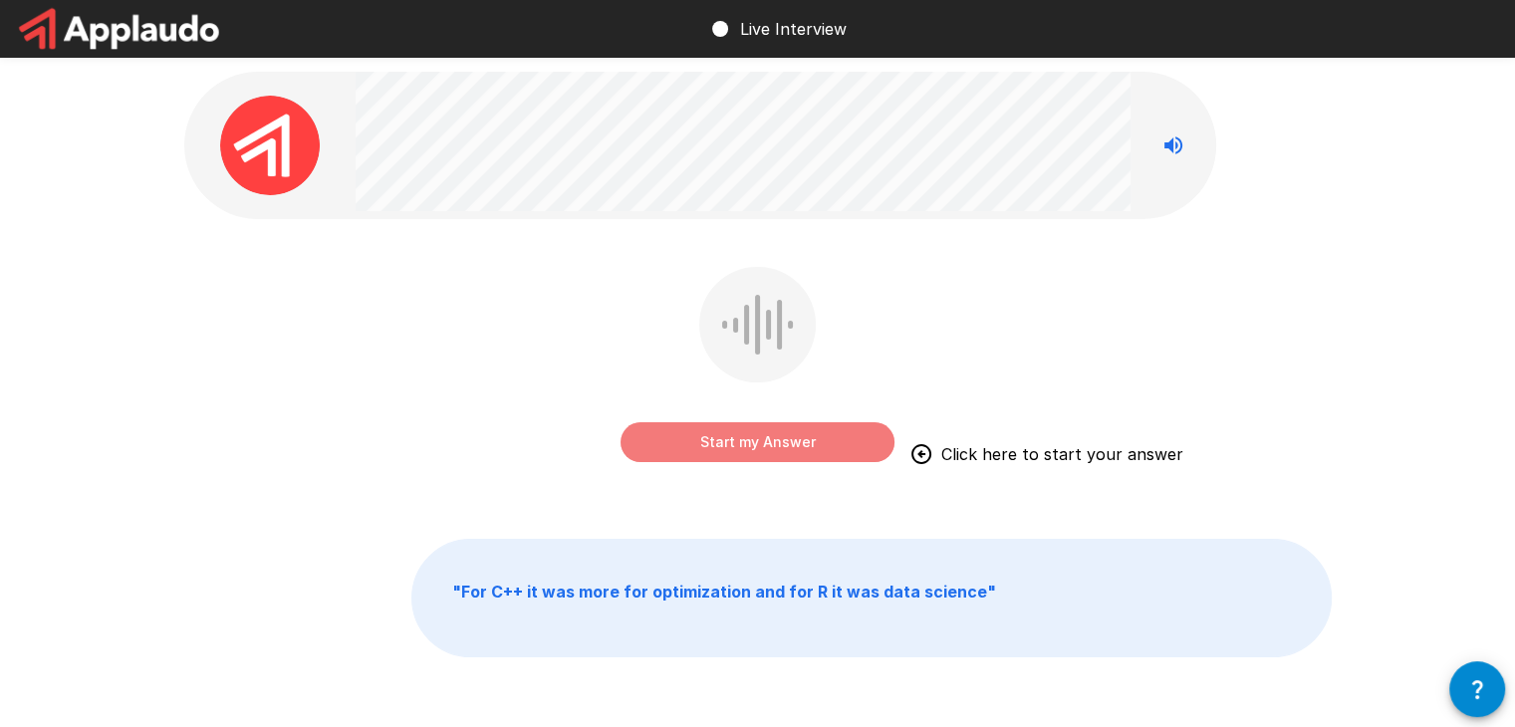
click at [760, 439] on button "Start my Answer" at bounding box center [758, 442] width 274 height 40
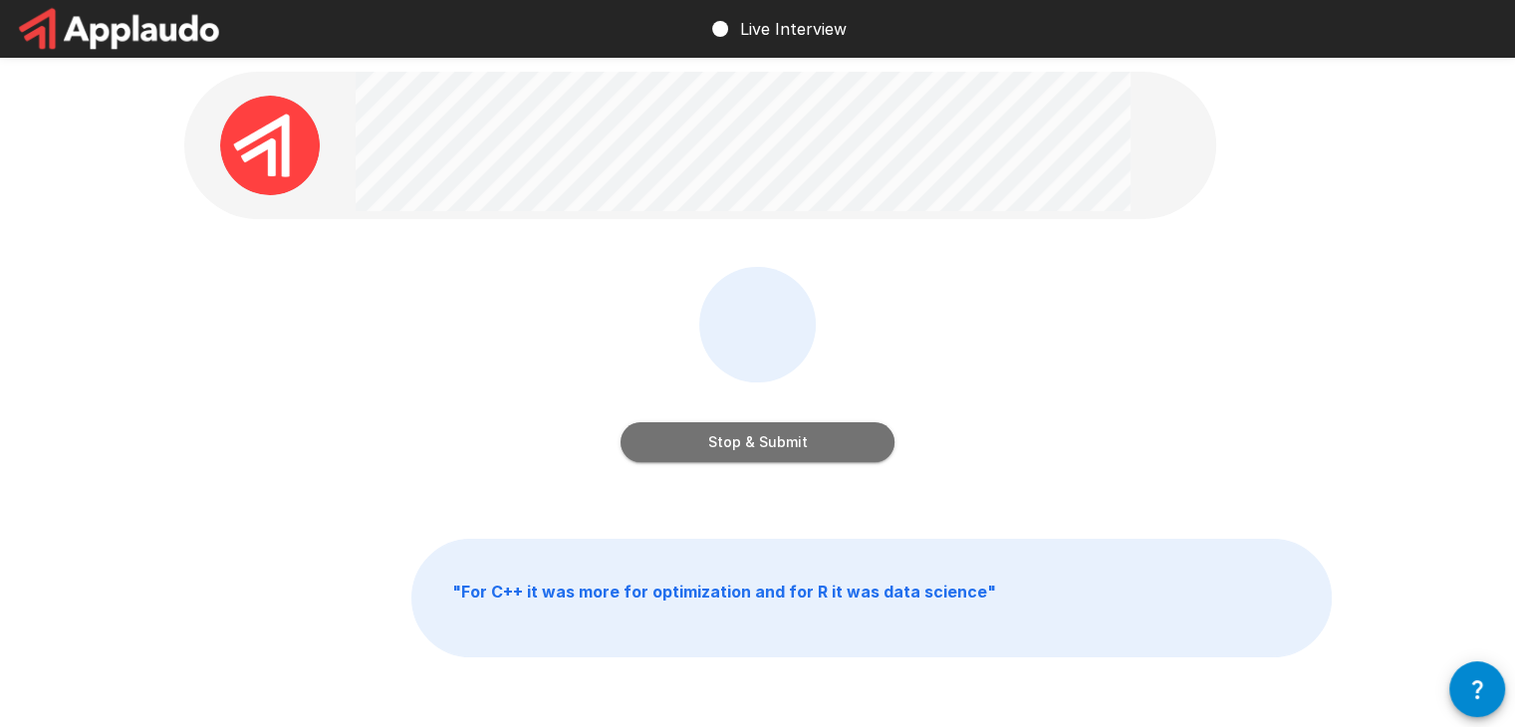
click at [756, 452] on button "Stop & Submit" at bounding box center [758, 442] width 274 height 40
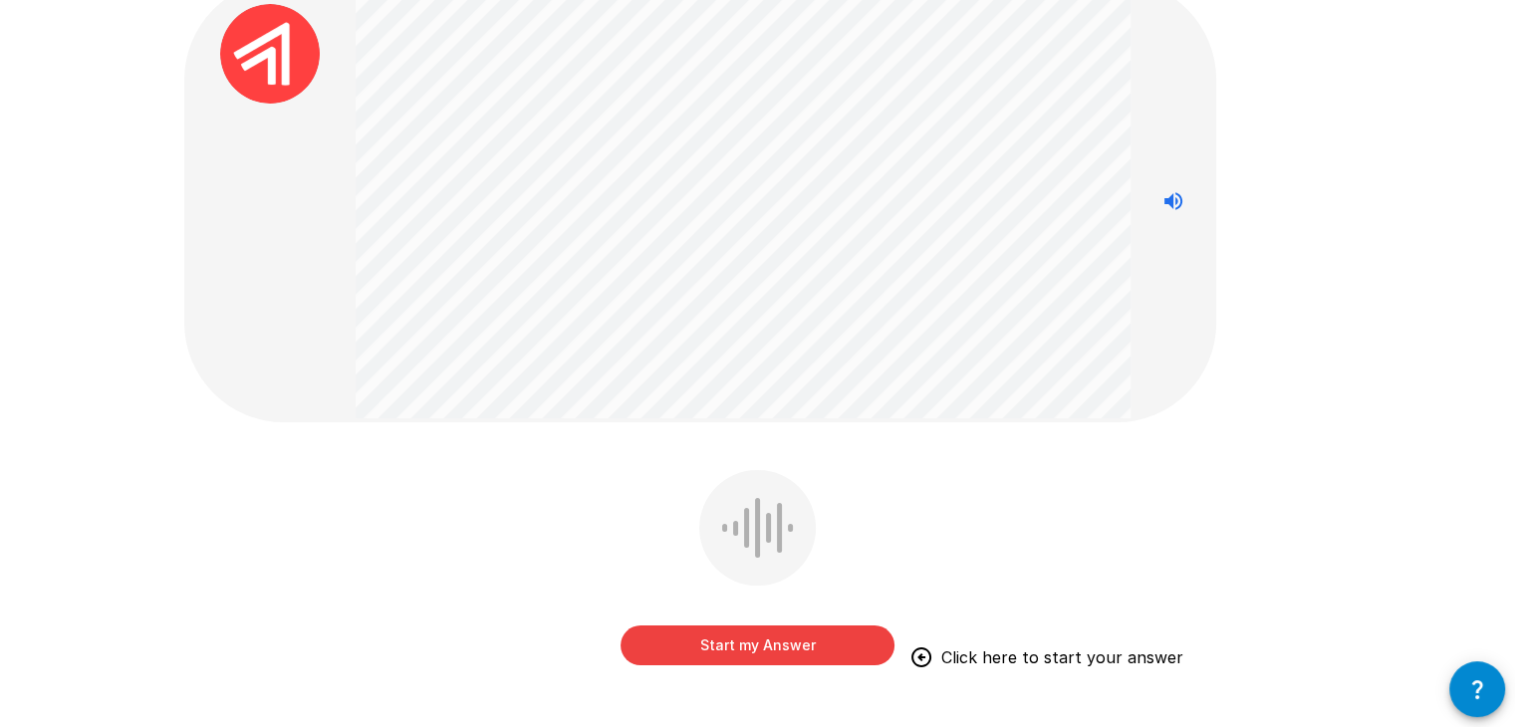
scroll to position [91, 0]
click at [748, 650] on button "Start my Answer" at bounding box center [758, 647] width 274 height 40
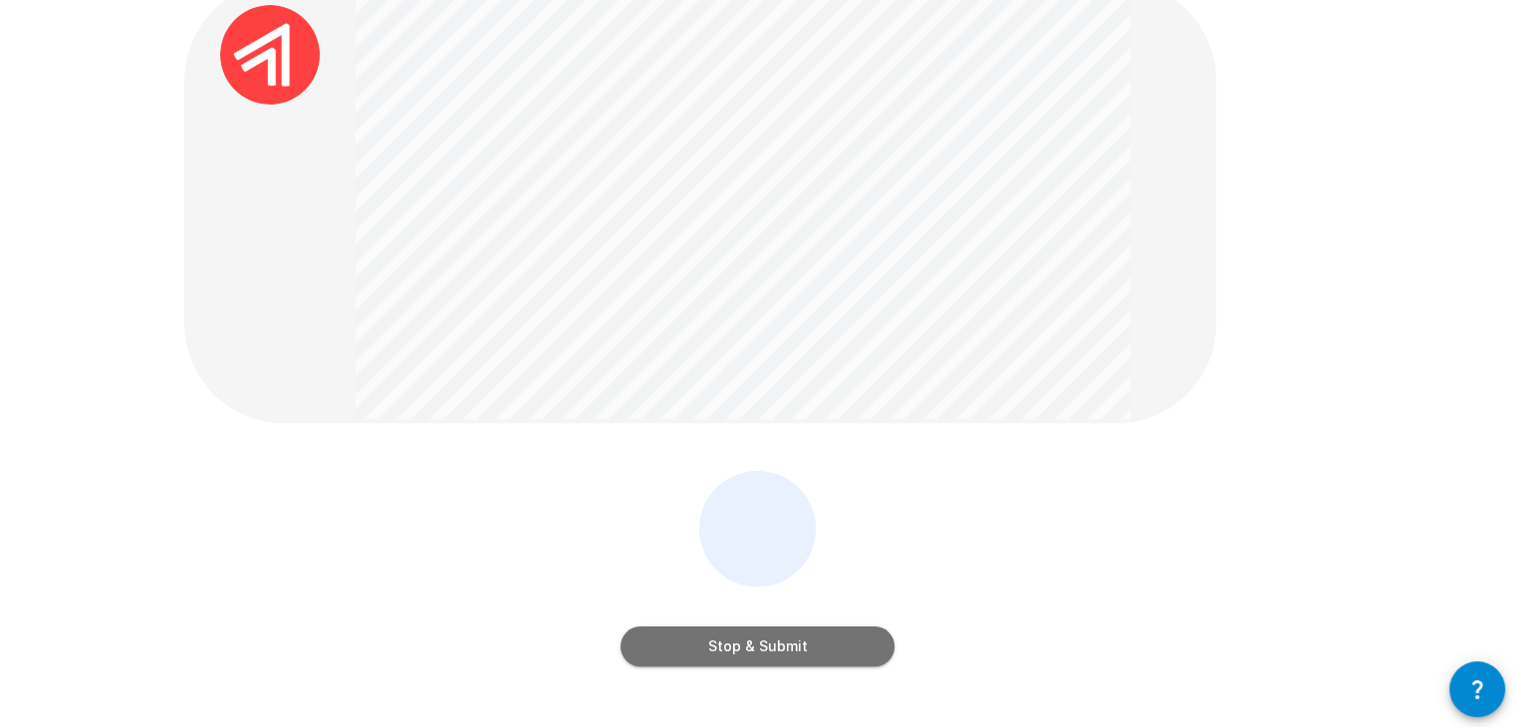
click at [649, 652] on button "Stop & Submit" at bounding box center [758, 647] width 274 height 40
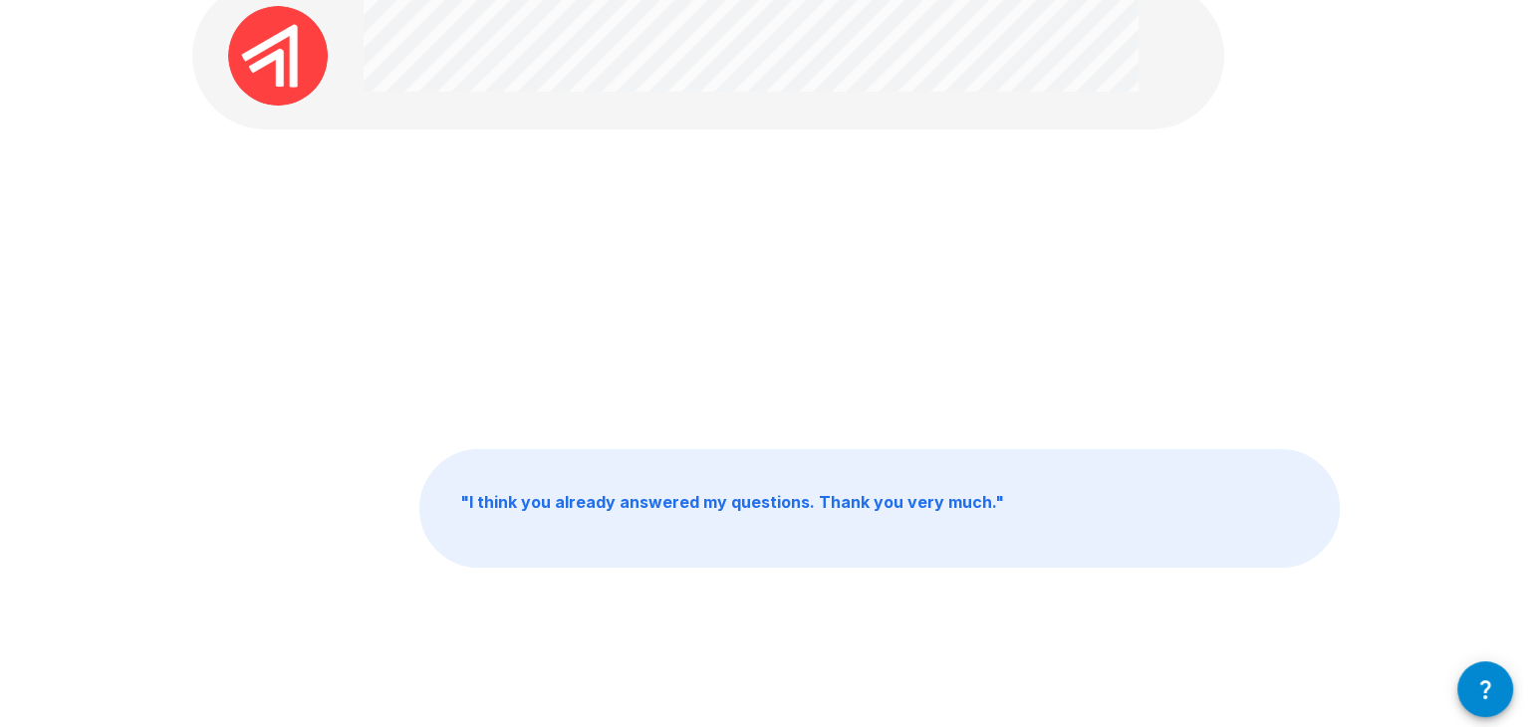
scroll to position [0, 0]
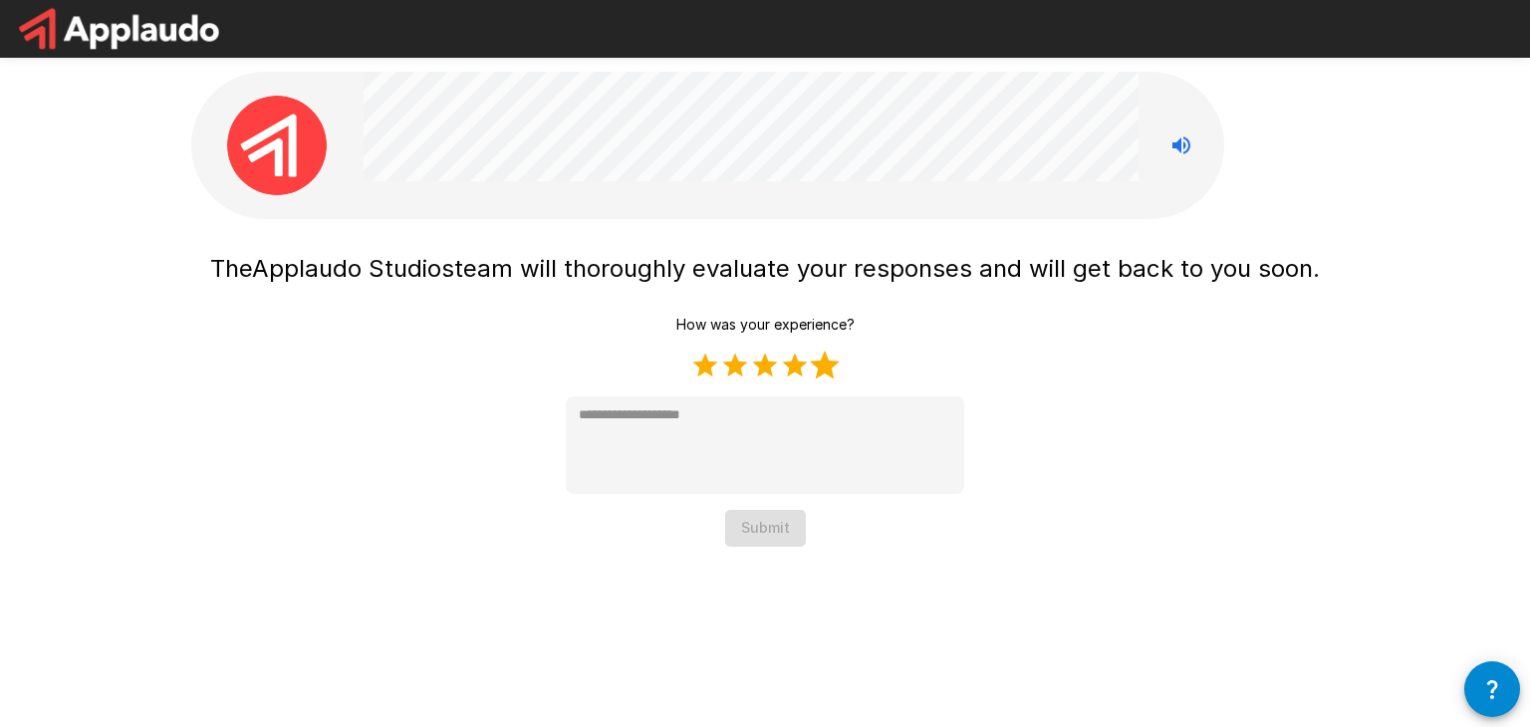
click at [828, 364] on label "5 Stars" at bounding box center [825, 366] width 30 height 30
type textarea "*"
click at [775, 539] on button "Submit" at bounding box center [765, 528] width 81 height 37
